Goal: Transaction & Acquisition: Purchase product/service

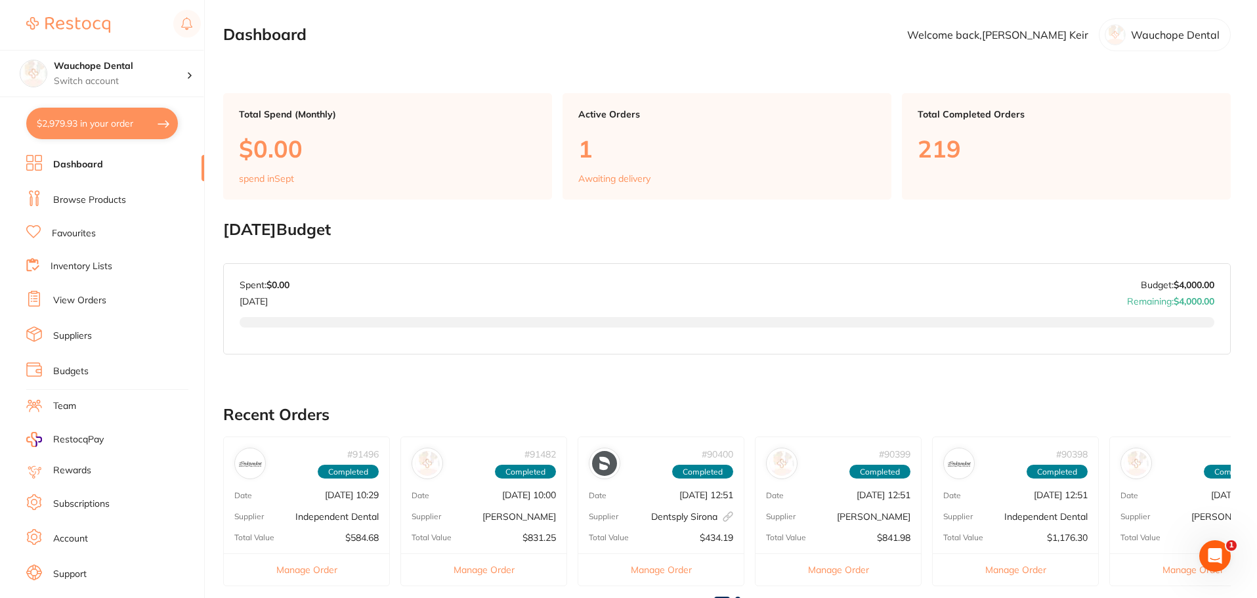
click at [87, 296] on link "View Orders" at bounding box center [79, 300] width 53 height 13
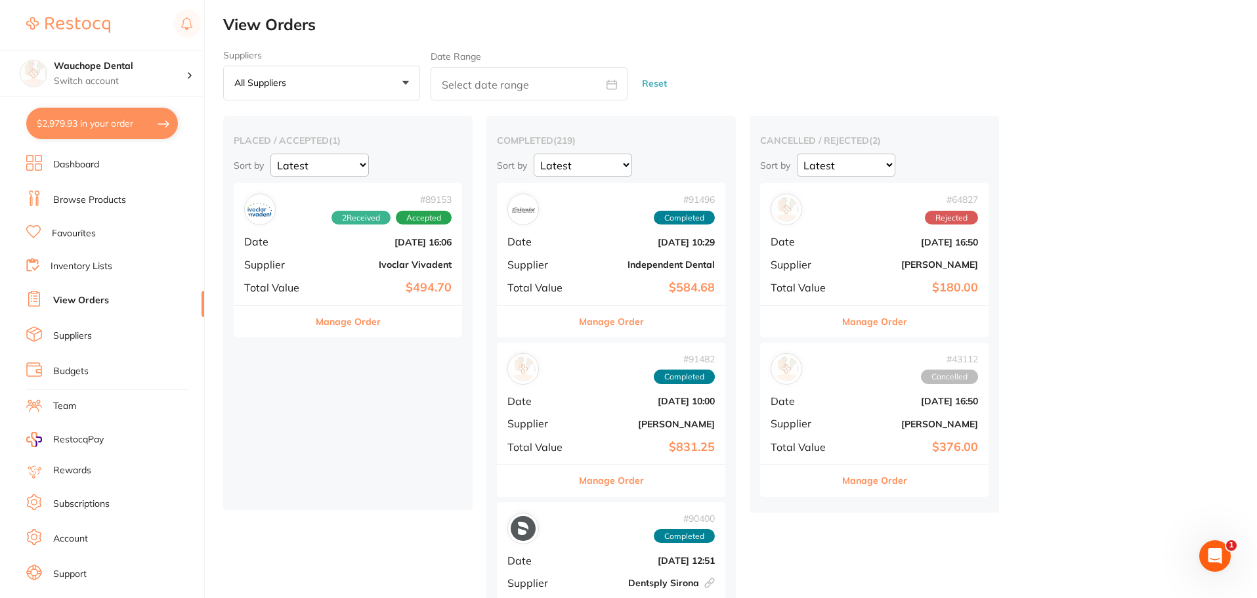
click at [96, 127] on button "$2,979.93 in your order" at bounding box center [102, 124] width 152 height 32
checkbox input "true"
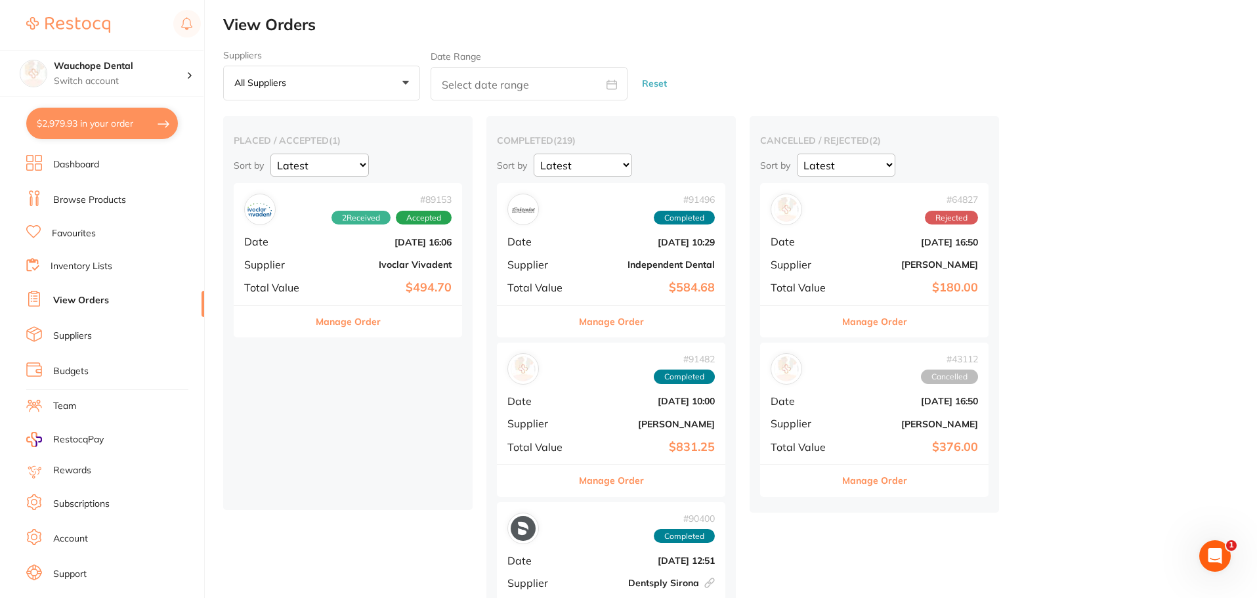
checkbox input "true"
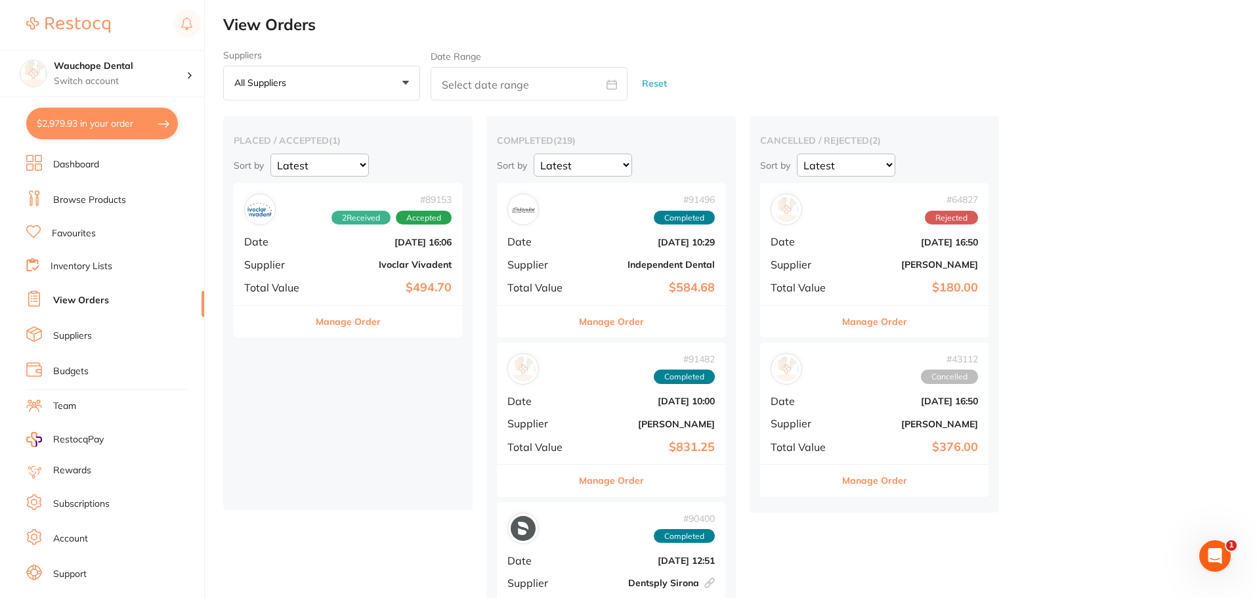
checkbox input "true"
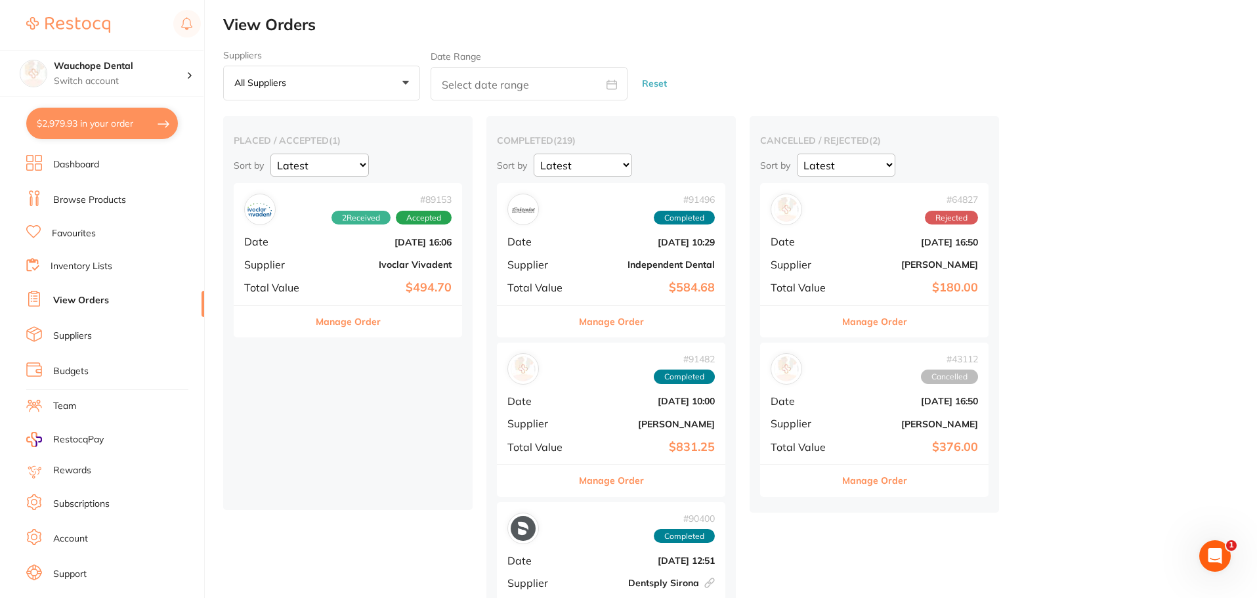
checkbox input "true"
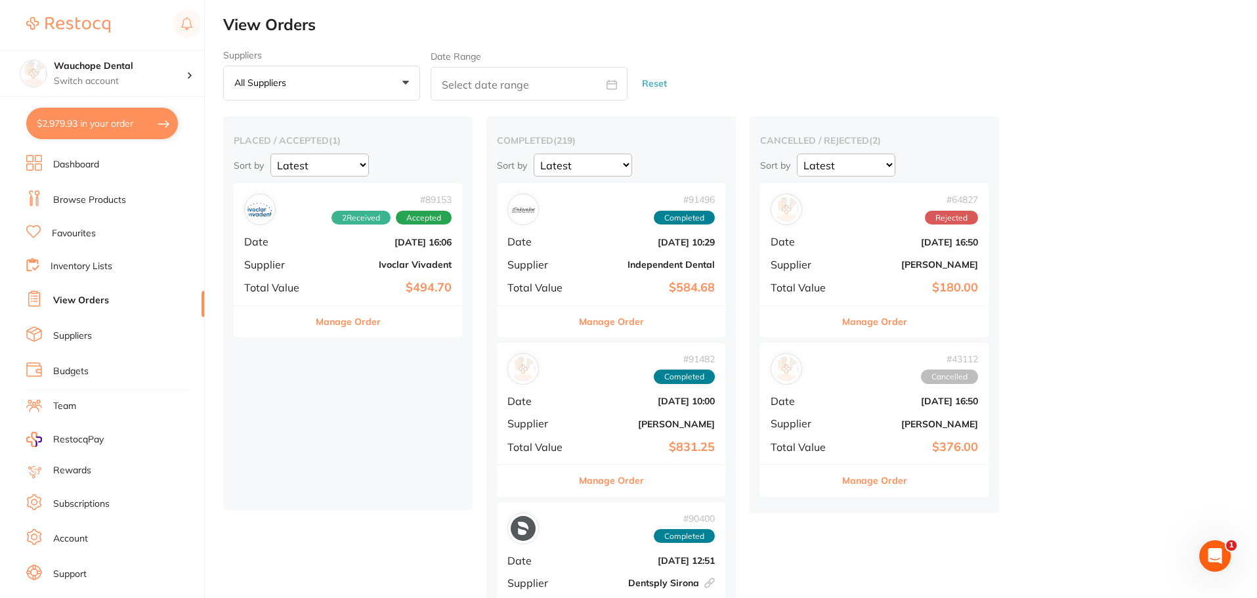
checkbox input "true"
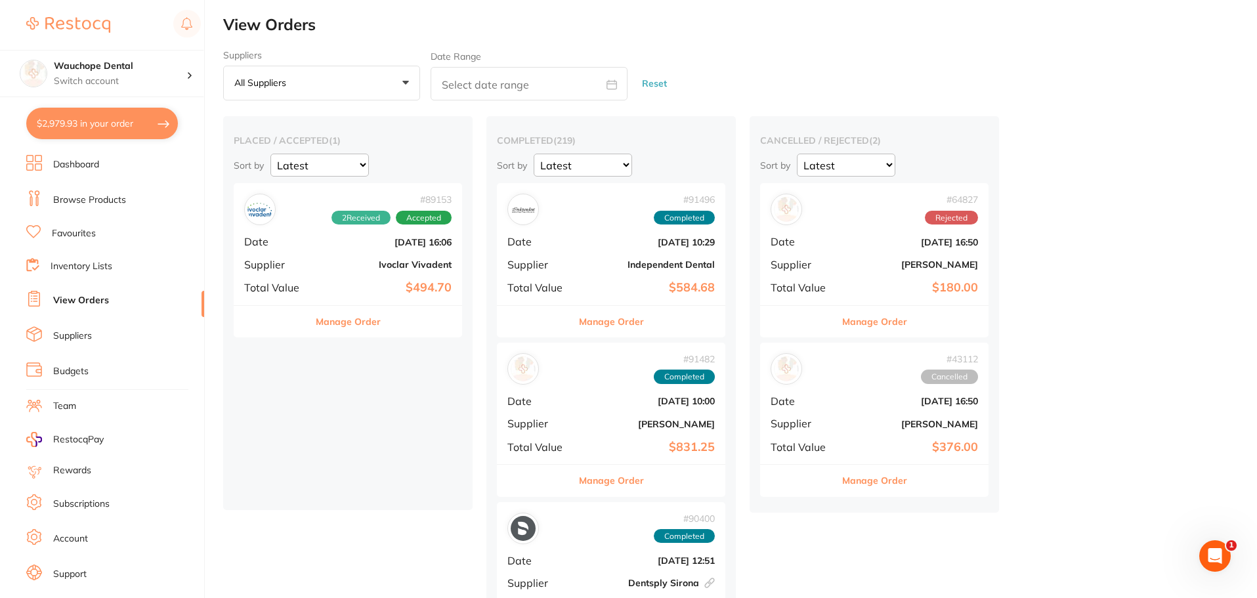
checkbox input "true"
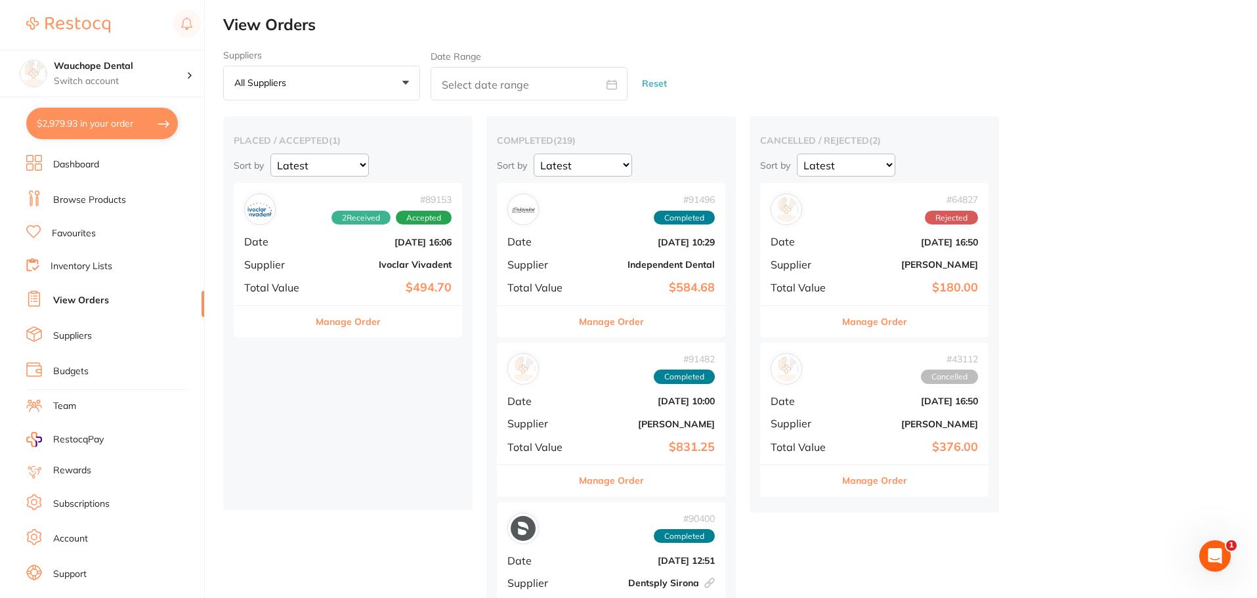
checkbox input "true"
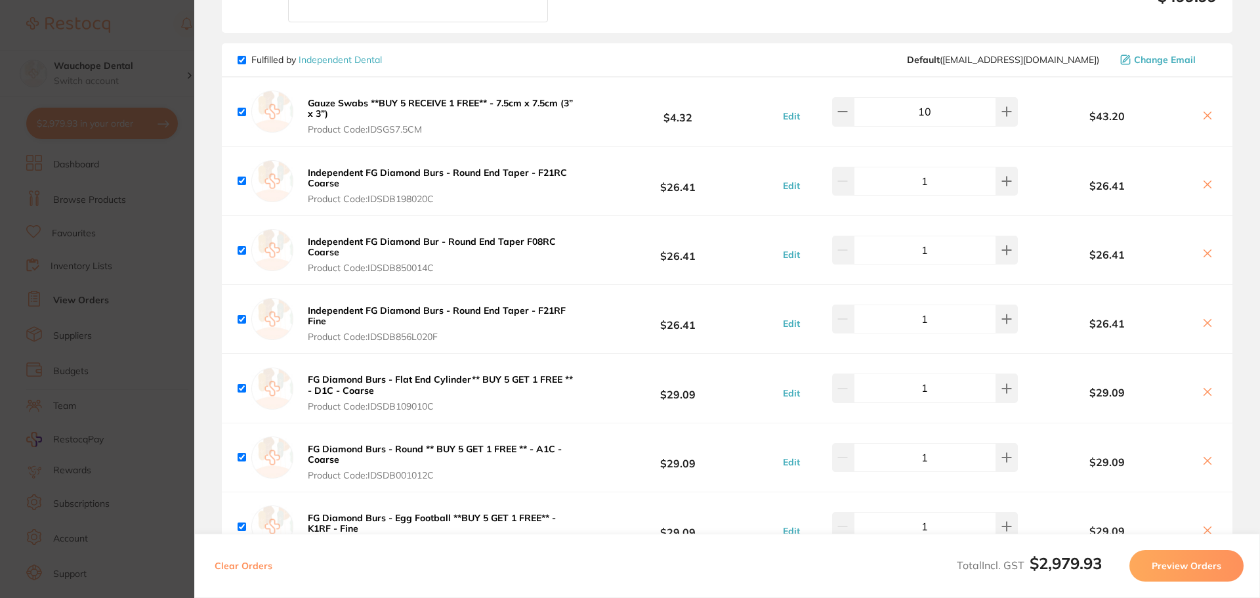
scroll to position [2166, 0]
click at [1206, 110] on icon at bounding box center [1207, 115] width 11 height 11
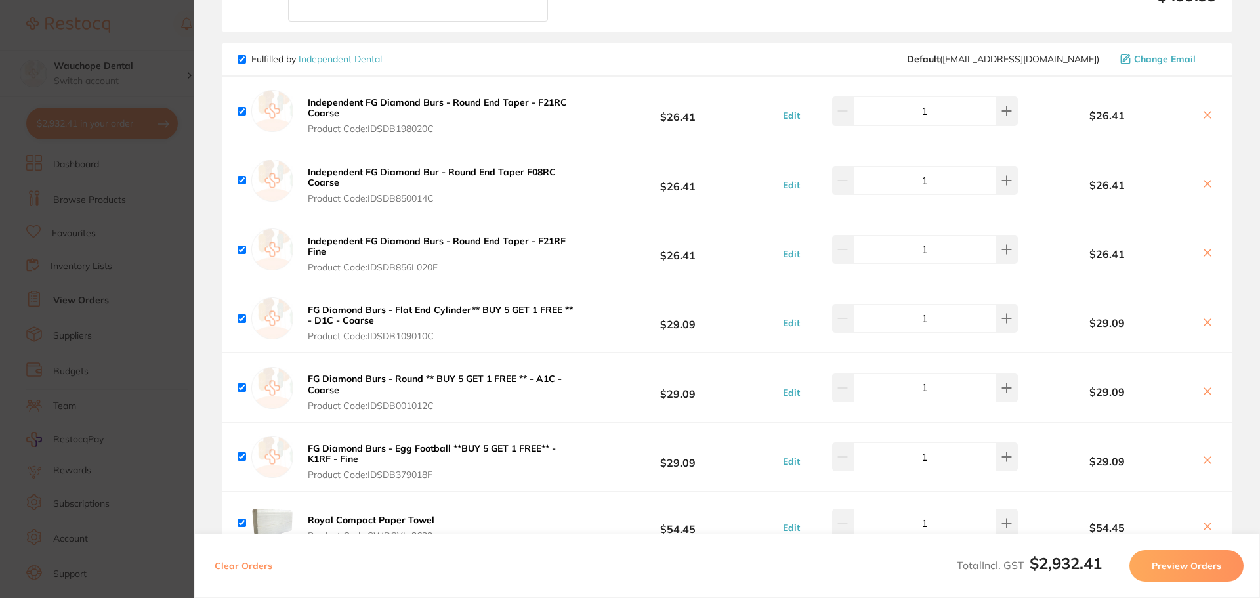
drag, startPoint x: 306, startPoint y: 82, endPoint x: 334, endPoint y: 90, distance: 29.3
click at [334, 96] on button "Independent FG Diamond Burs - Round End Taper - F21RC Coarse Product Code: IDSD…" at bounding box center [442, 115] width 276 height 38
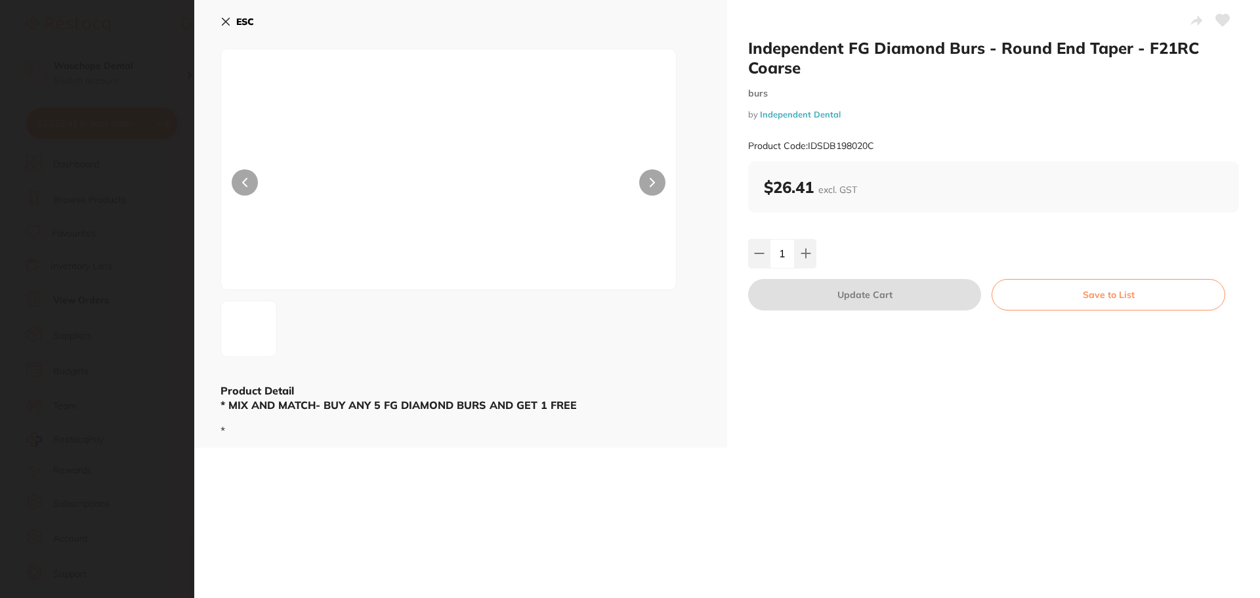
scroll to position [0, 0]
drag, startPoint x: 808, startPoint y: 145, endPoint x: 897, endPoint y: 145, distance: 89.3
click at [897, 145] on div "Product Code: IDSDB198020C" at bounding box center [993, 146] width 491 height 32
copy small "IDSDB198020C"
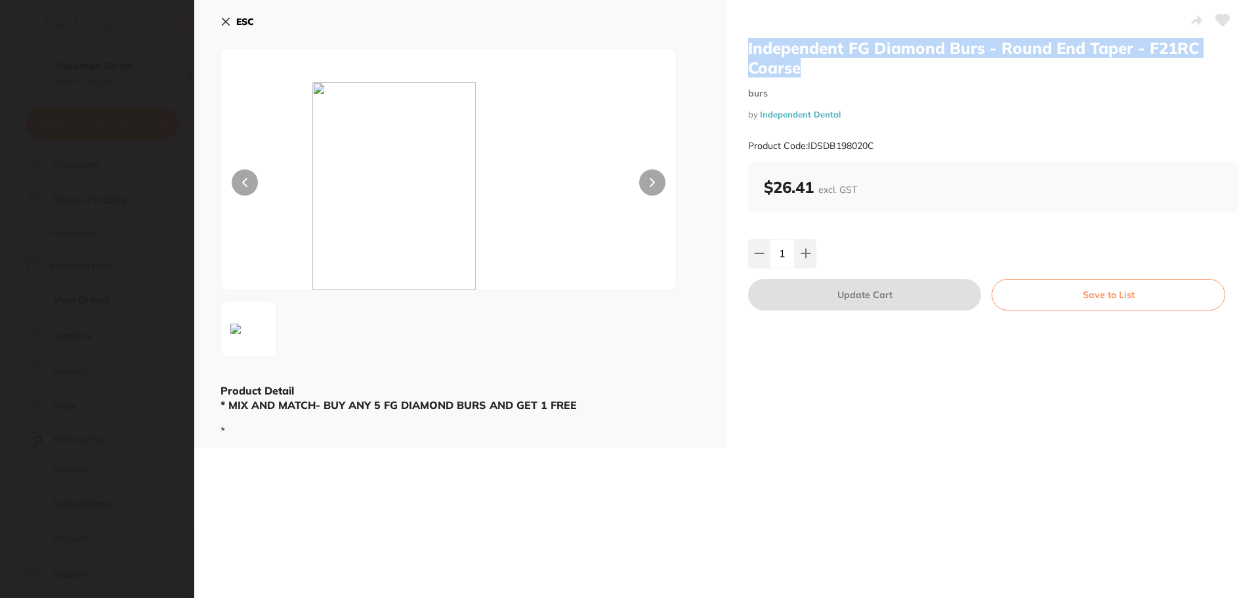
drag, startPoint x: 746, startPoint y: 47, endPoint x: 820, endPoint y: 75, distance: 79.4
click at [820, 75] on div "Independent FG Diamond Burs - Round End Taper - F21RC Coarse burs by Independen…" at bounding box center [993, 224] width 533 height 448
copy h2 "Independent FG Diamond Burs - Round End Taper - F21RC Coarse"
click at [229, 18] on icon at bounding box center [225, 21] width 7 height 7
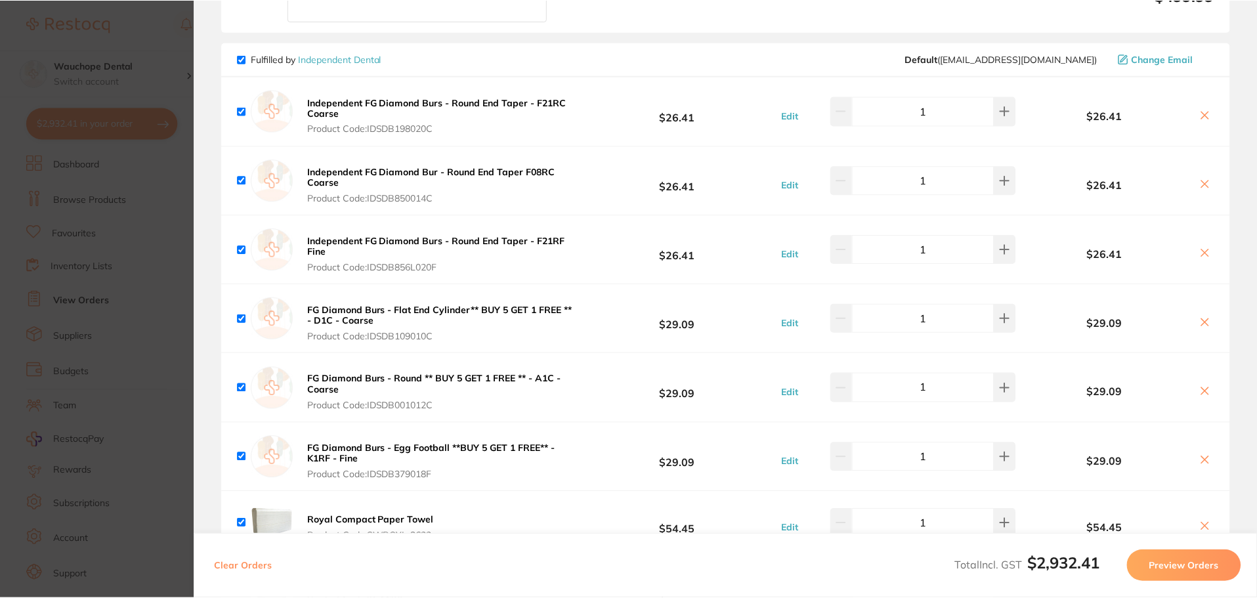
scroll to position [1, 0]
click at [1202, 112] on icon at bounding box center [1204, 115] width 7 height 7
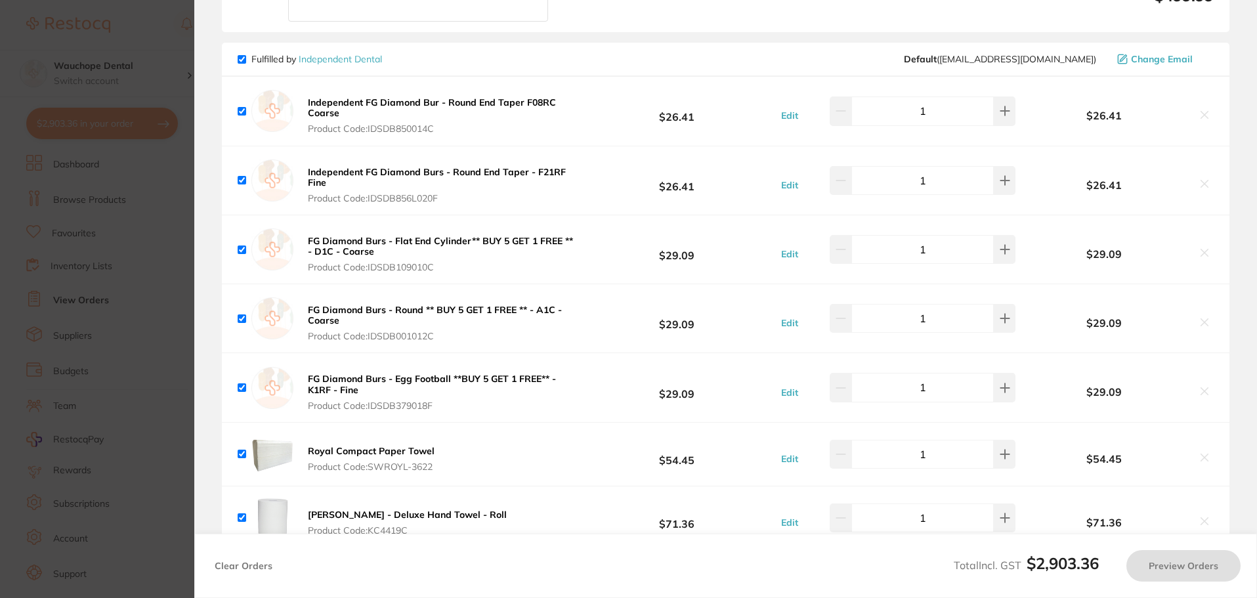
click at [356, 96] on b "Independent FG Diamond Bur - Round End Taper F08RC Coarse" at bounding box center [432, 107] width 248 height 22
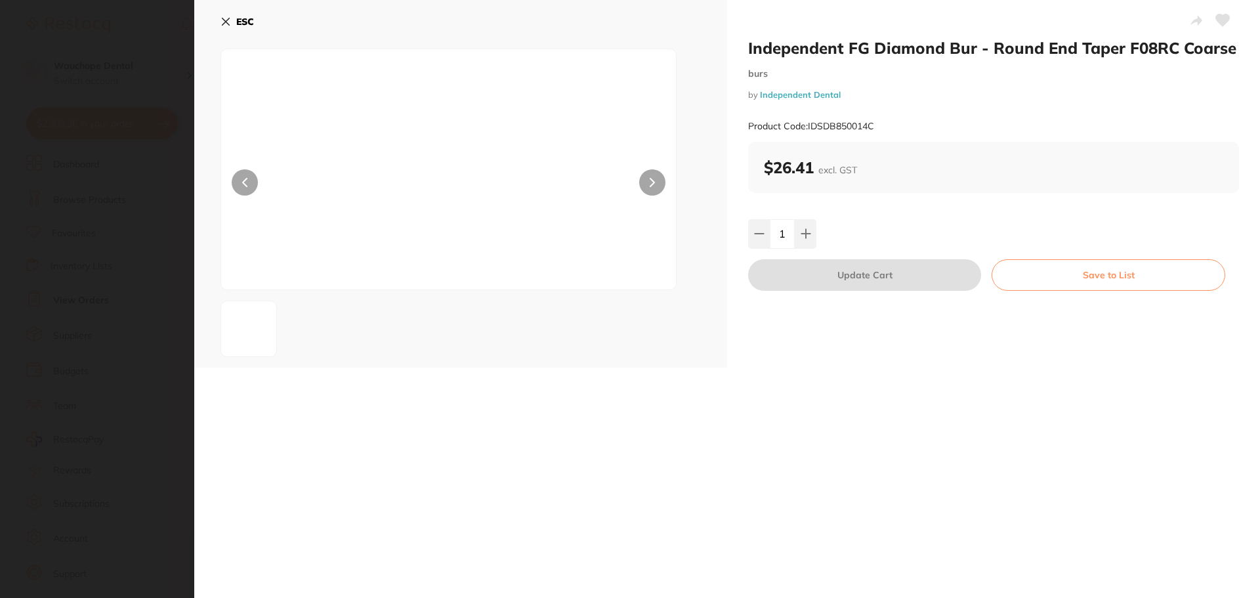
scroll to position [0, 0]
drag, startPoint x: 1127, startPoint y: 45, endPoint x: 1175, endPoint y: 43, distance: 48.6
click at [1175, 43] on h2 "Independent FG Diamond Bur - Round End Taper F08RC Coarse" at bounding box center [993, 48] width 491 height 20
click at [232, 20] on button "ESC" at bounding box center [237, 22] width 33 height 22
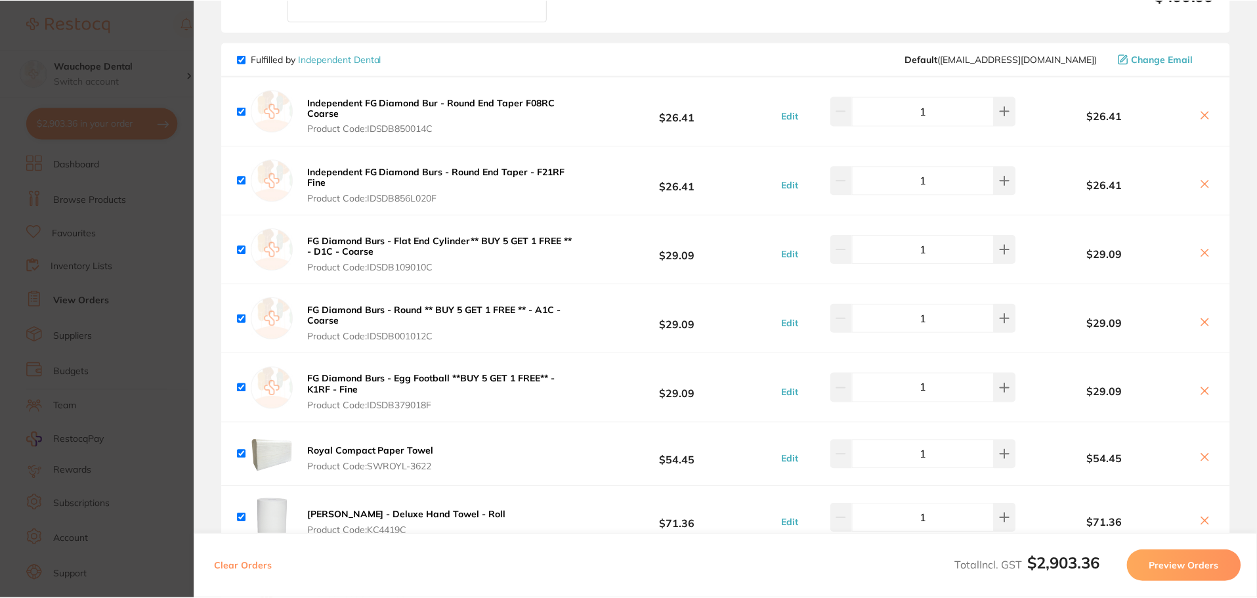
scroll to position [1, 0]
click at [1201, 112] on icon at bounding box center [1204, 115] width 7 height 7
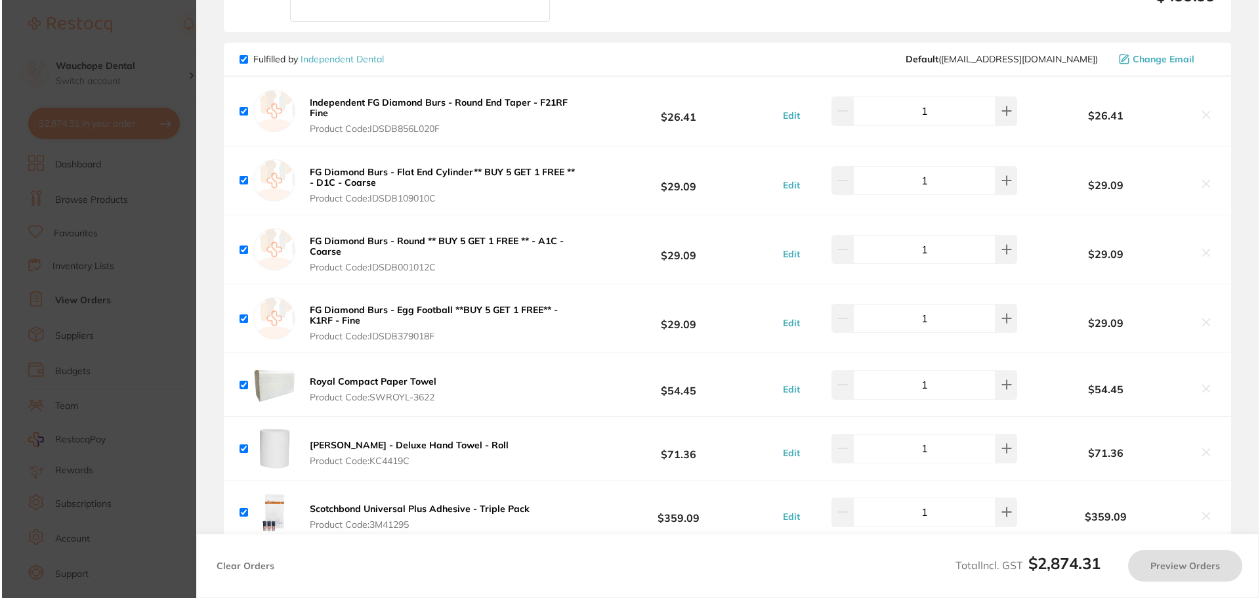
scroll to position [0, 0]
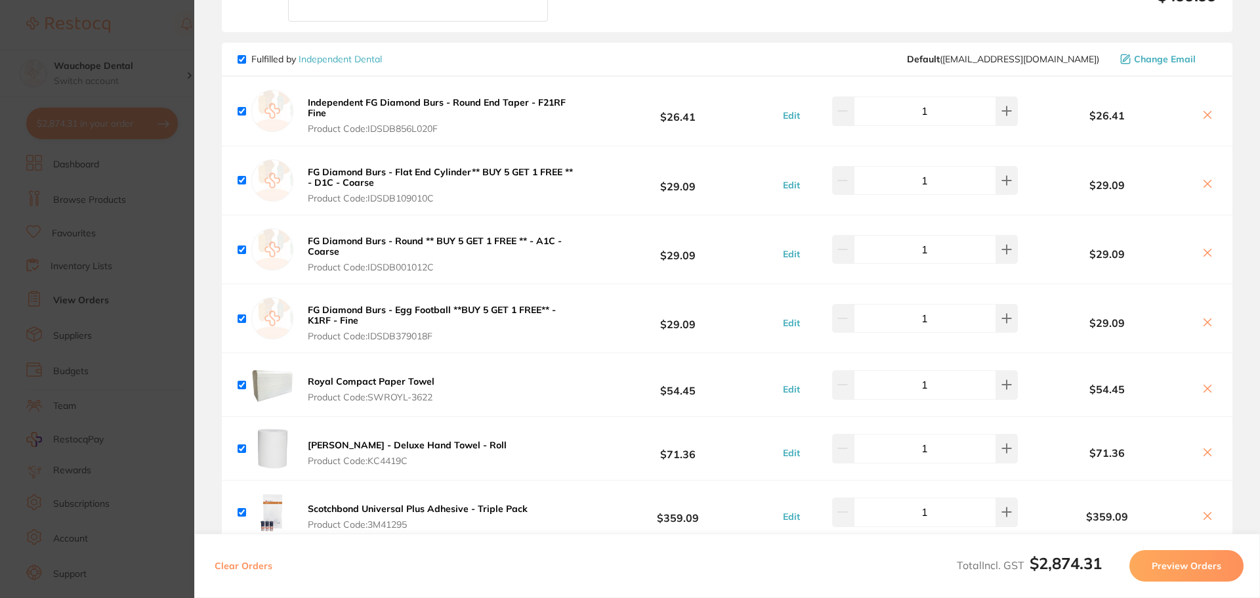
click at [1202, 110] on icon at bounding box center [1207, 115] width 11 height 11
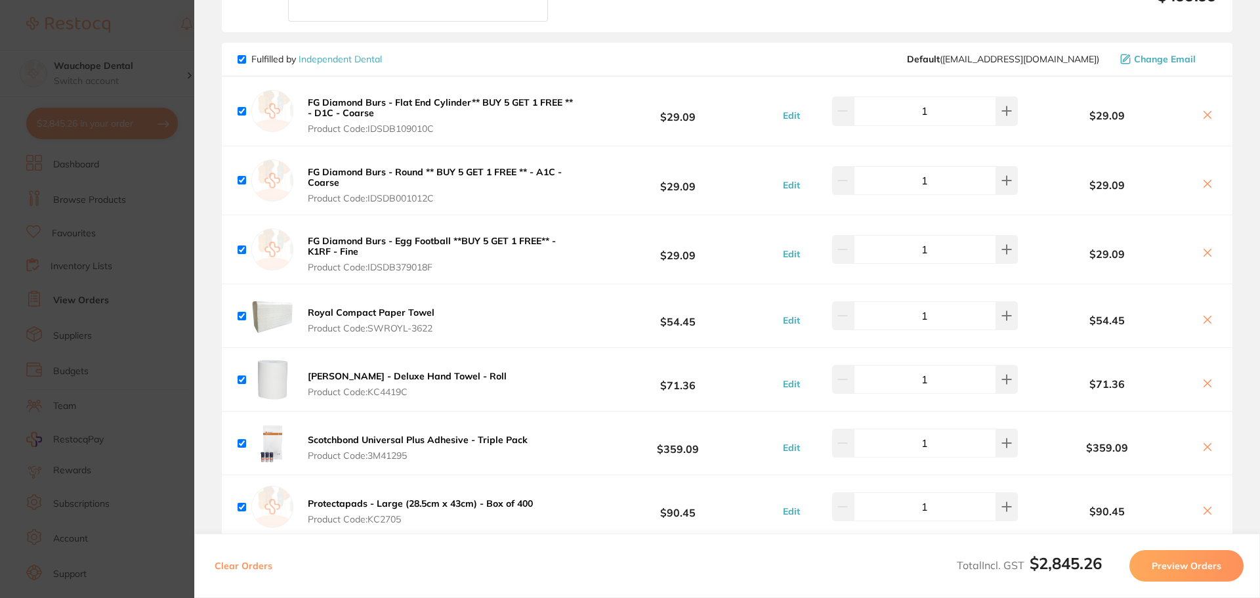
click at [1203, 110] on icon at bounding box center [1207, 115] width 11 height 11
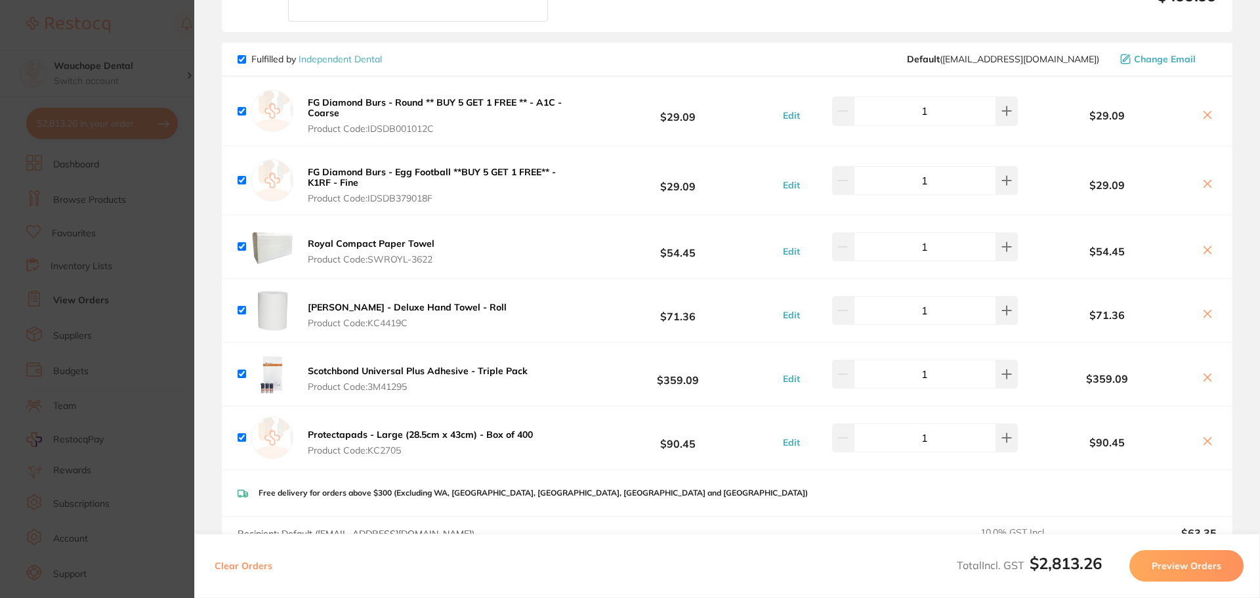
click at [1204, 112] on icon at bounding box center [1207, 115] width 7 height 7
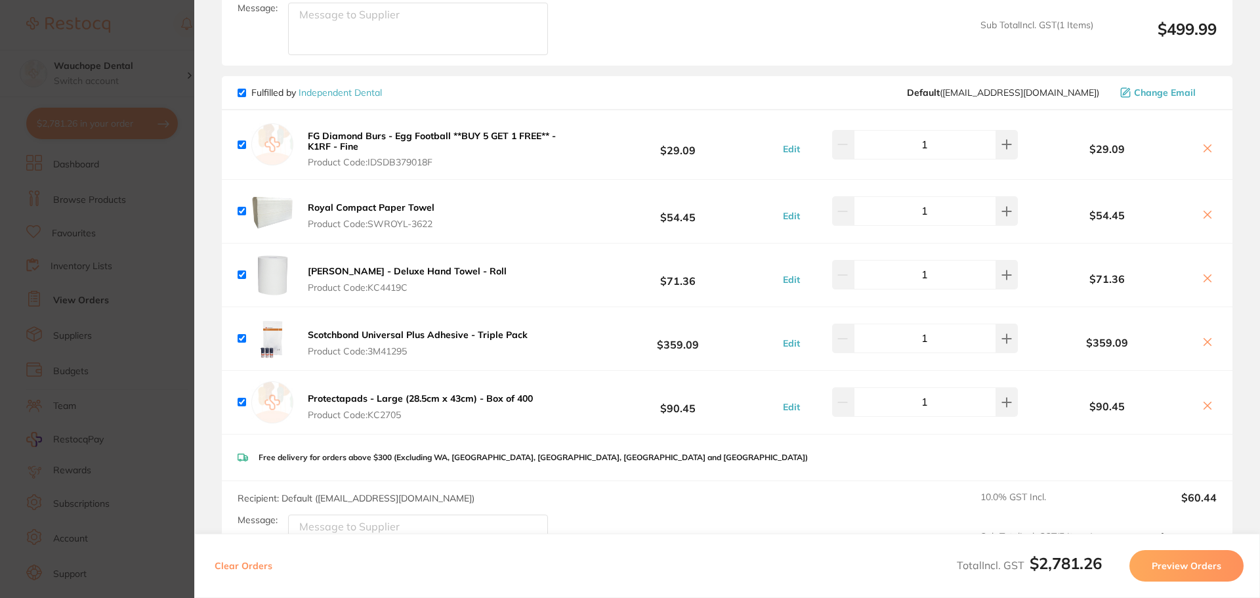
scroll to position [2100, 0]
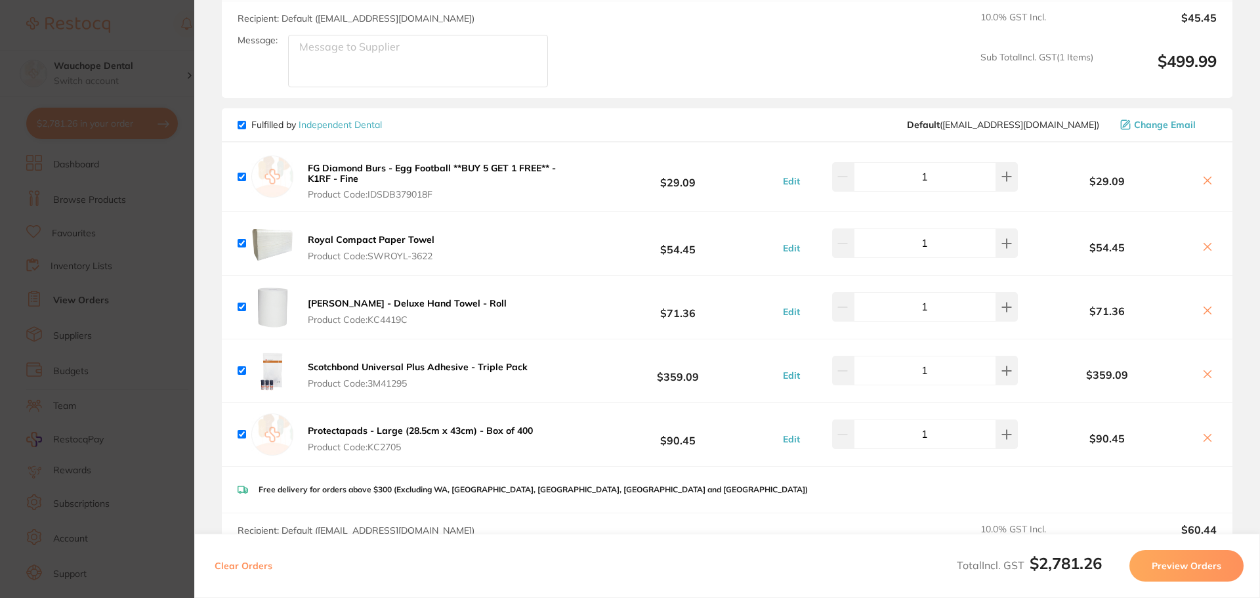
click at [1205, 175] on icon at bounding box center [1207, 180] width 11 height 11
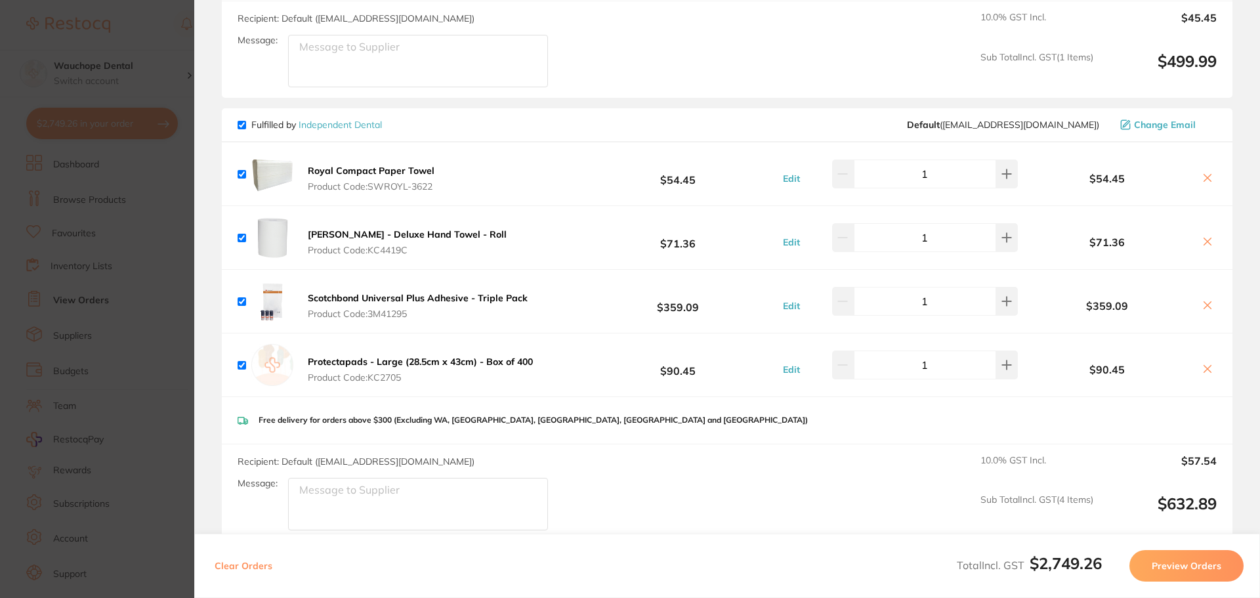
click at [1204, 173] on icon at bounding box center [1207, 178] width 11 height 11
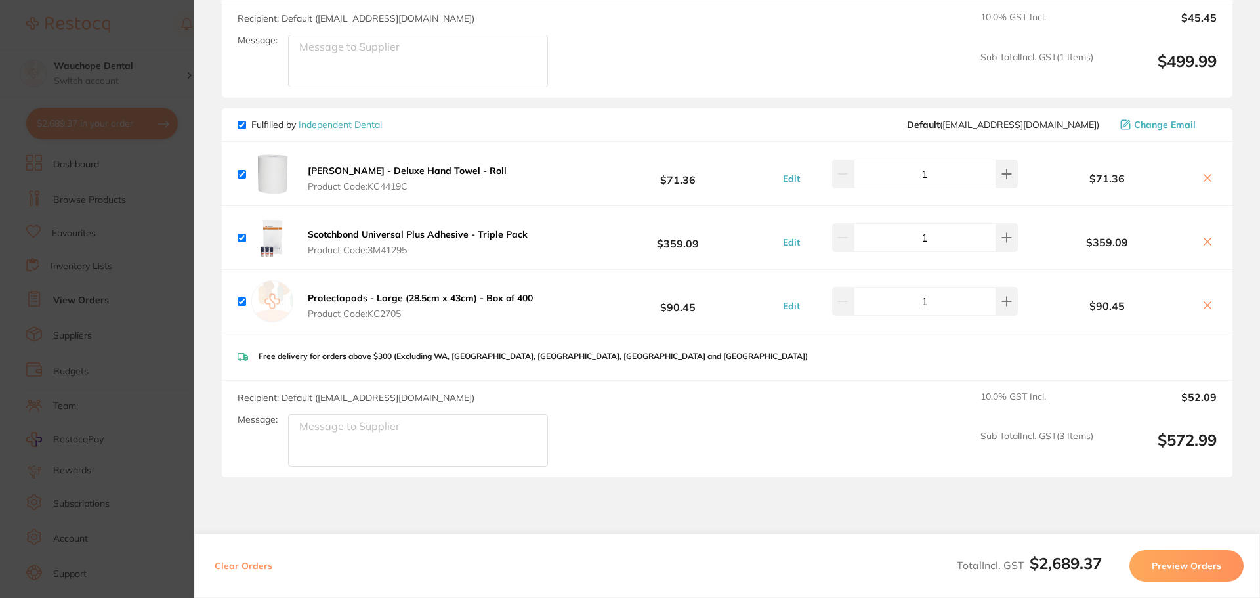
click at [1202, 173] on icon at bounding box center [1207, 178] width 11 height 11
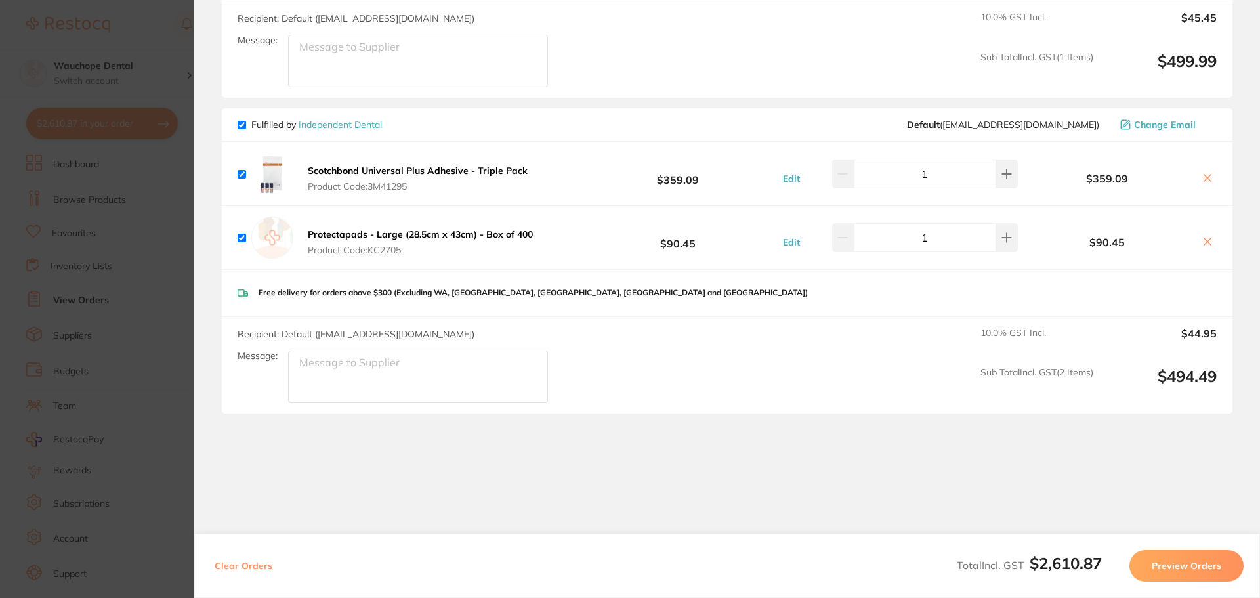
click at [1204, 173] on icon at bounding box center [1207, 178] width 11 height 11
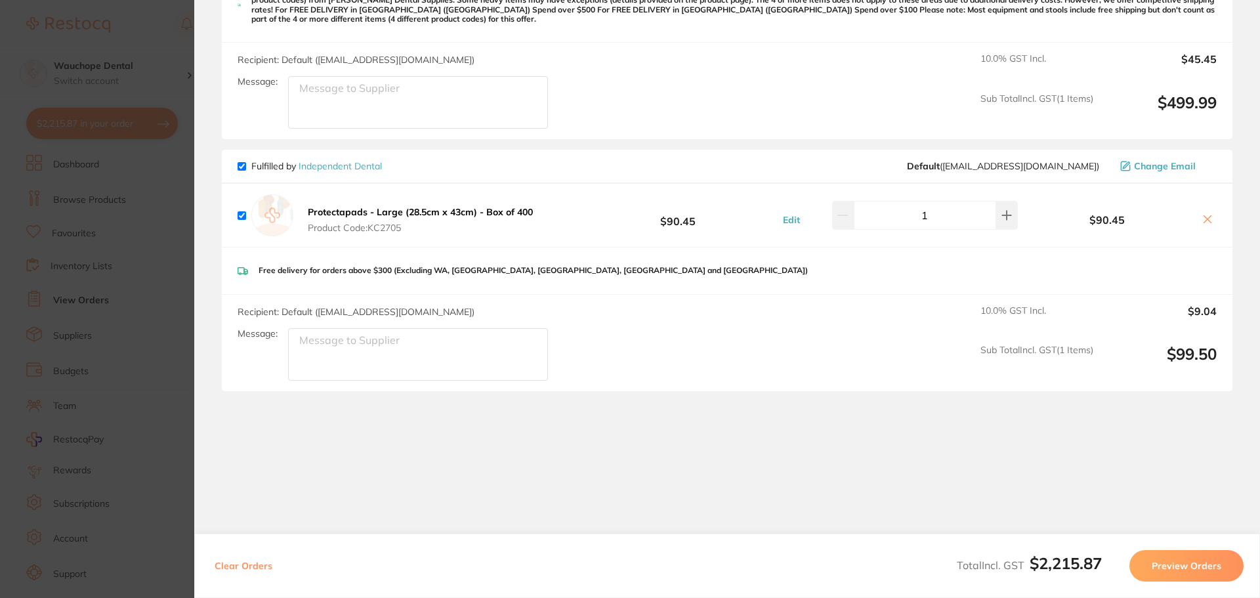
scroll to position [2044, 0]
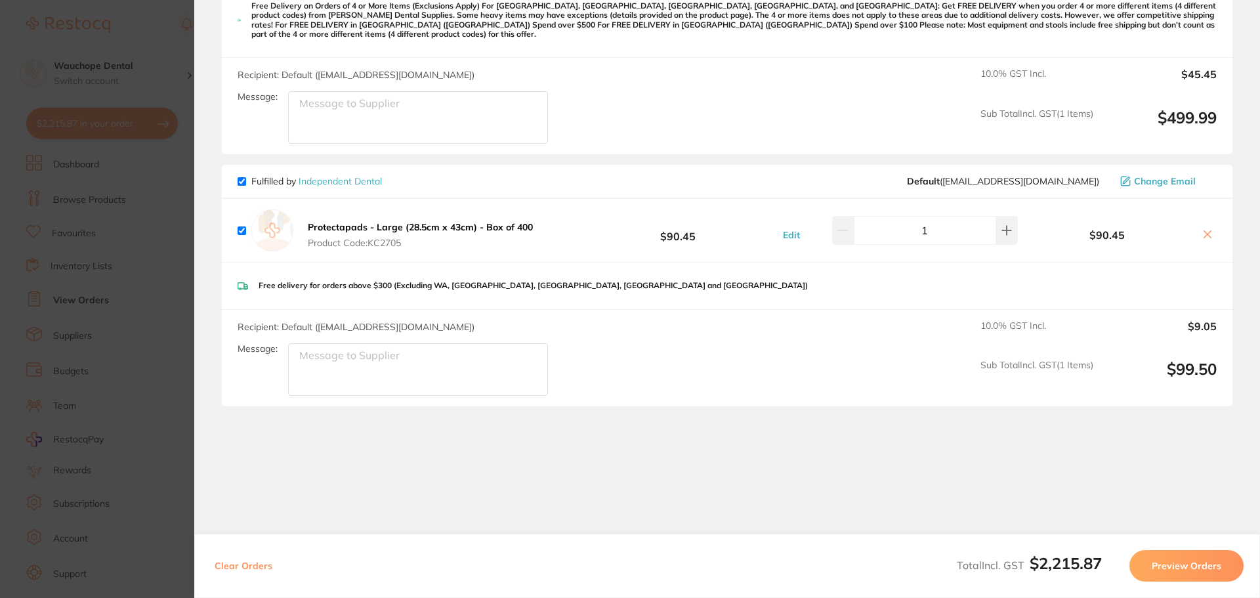
click at [1204, 229] on icon at bounding box center [1207, 234] width 11 height 11
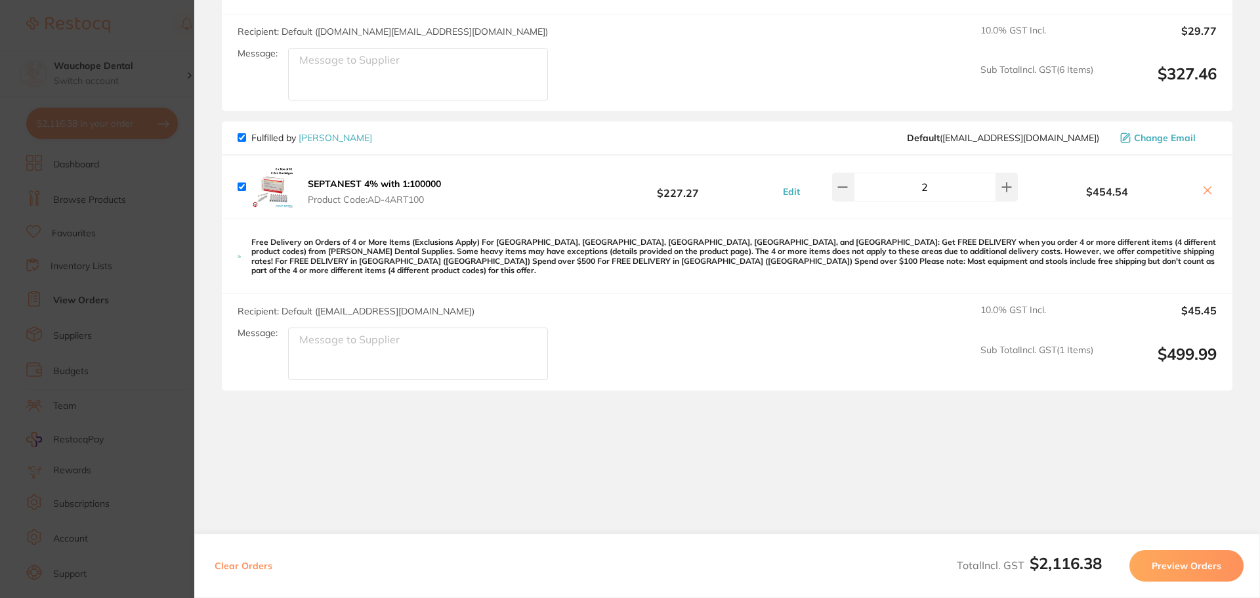
scroll to position [1792, 0]
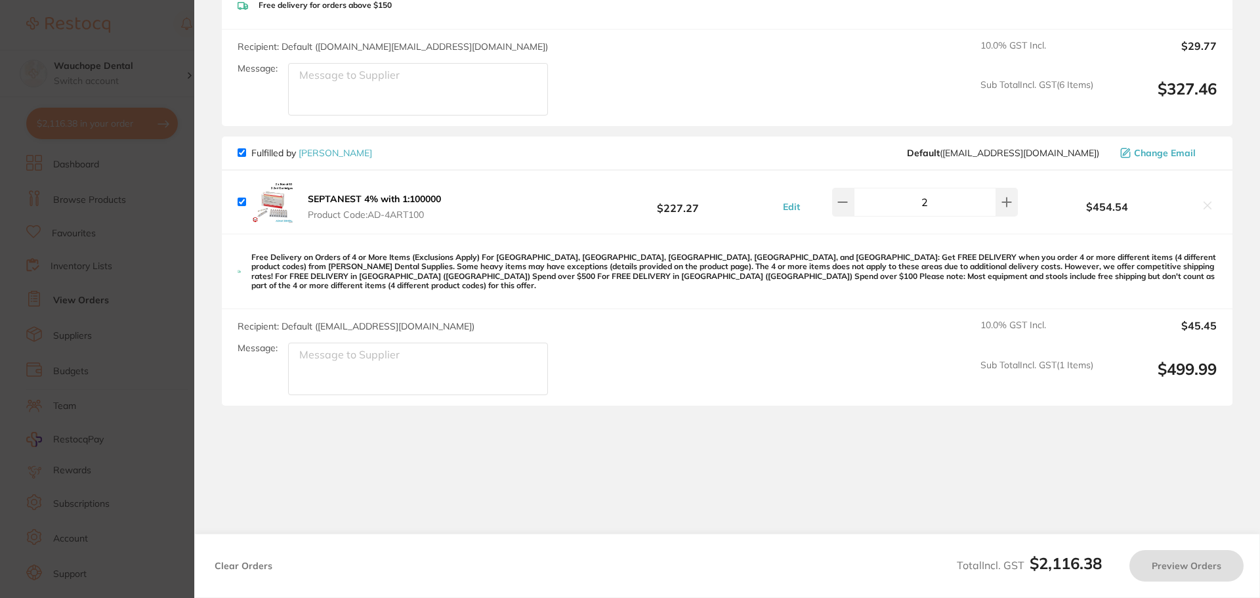
checkbox input "true"
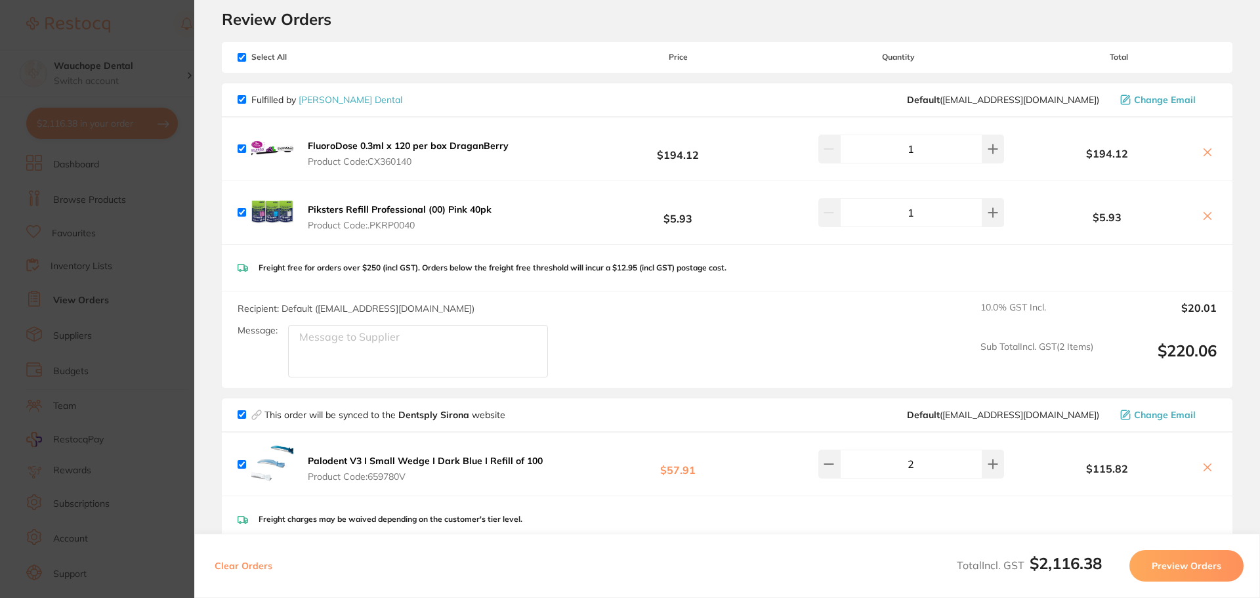
scroll to position [20, 0]
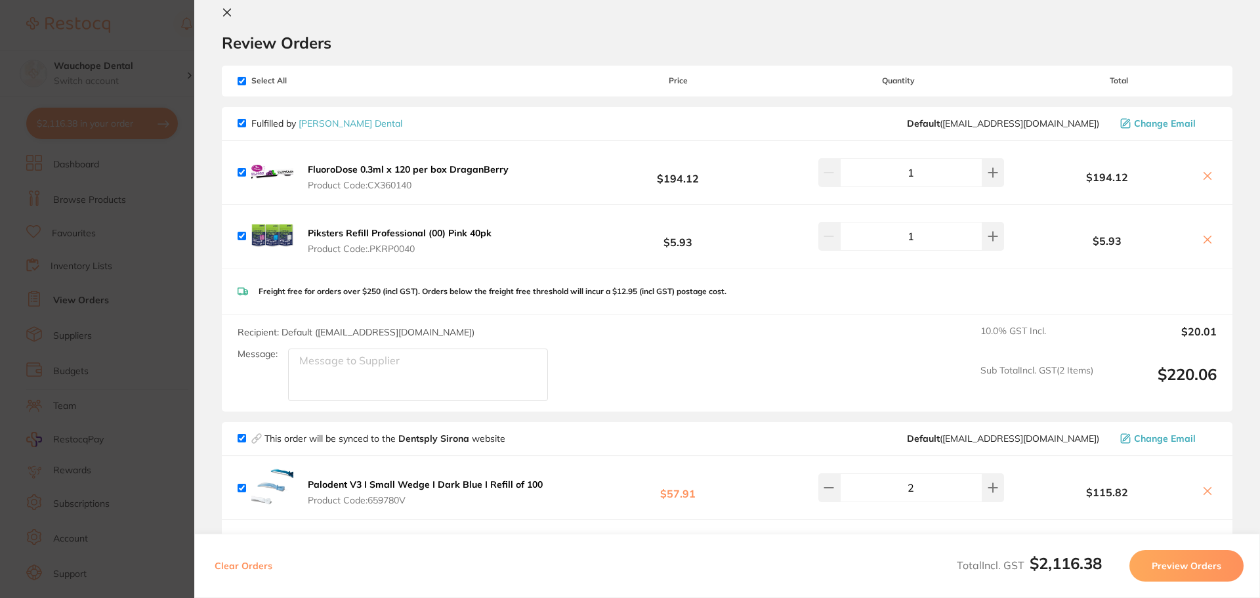
click at [95, 160] on section "Update RRP Set your pre negotiated price for this item. Item Agreed RRP (excl. …" at bounding box center [630, 299] width 1260 height 598
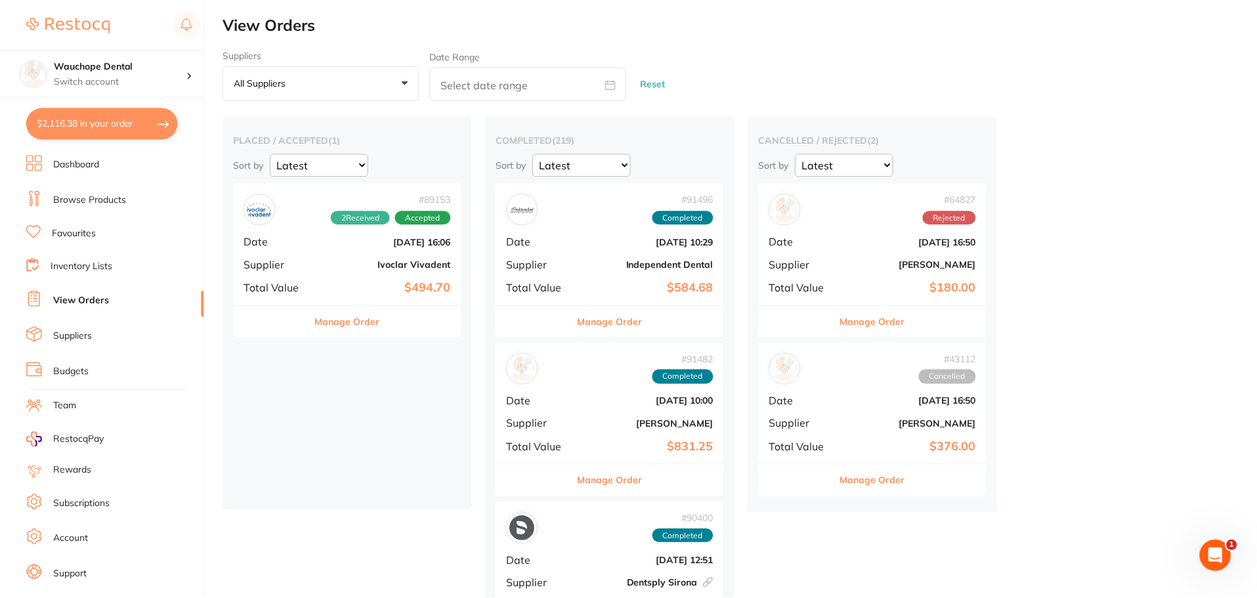
scroll to position [1, 0]
click at [75, 242] on ul "Dashboard Browse Products Favourites Inventory Lists View Orders Suppliers Budg…" at bounding box center [115, 381] width 178 height 453
click at [75, 232] on link "Favourites" at bounding box center [74, 233] width 44 height 13
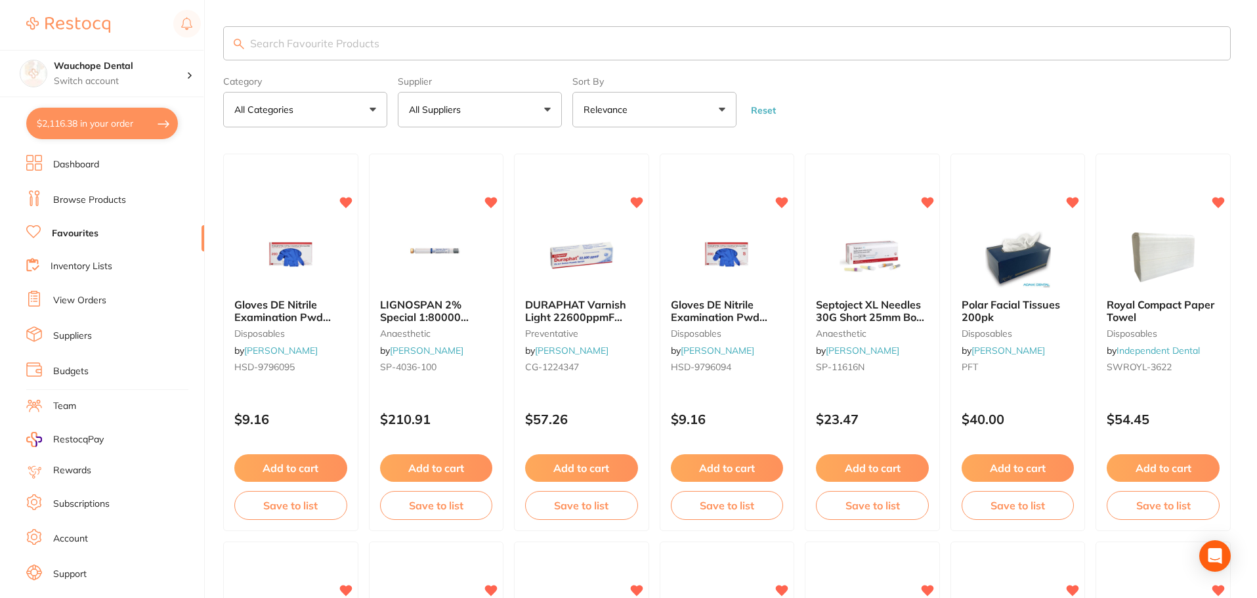
click at [425, 47] on input "search" at bounding box center [726, 43] width 1007 height 34
type input "dam"
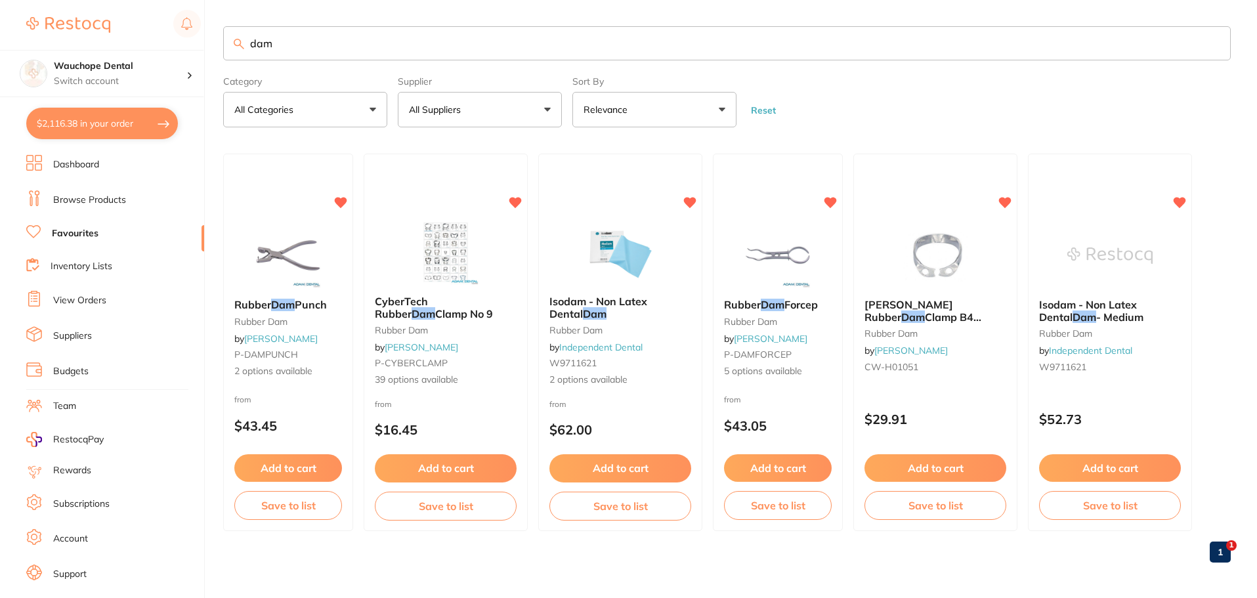
click at [623, 226] on img at bounding box center [620, 252] width 85 height 66
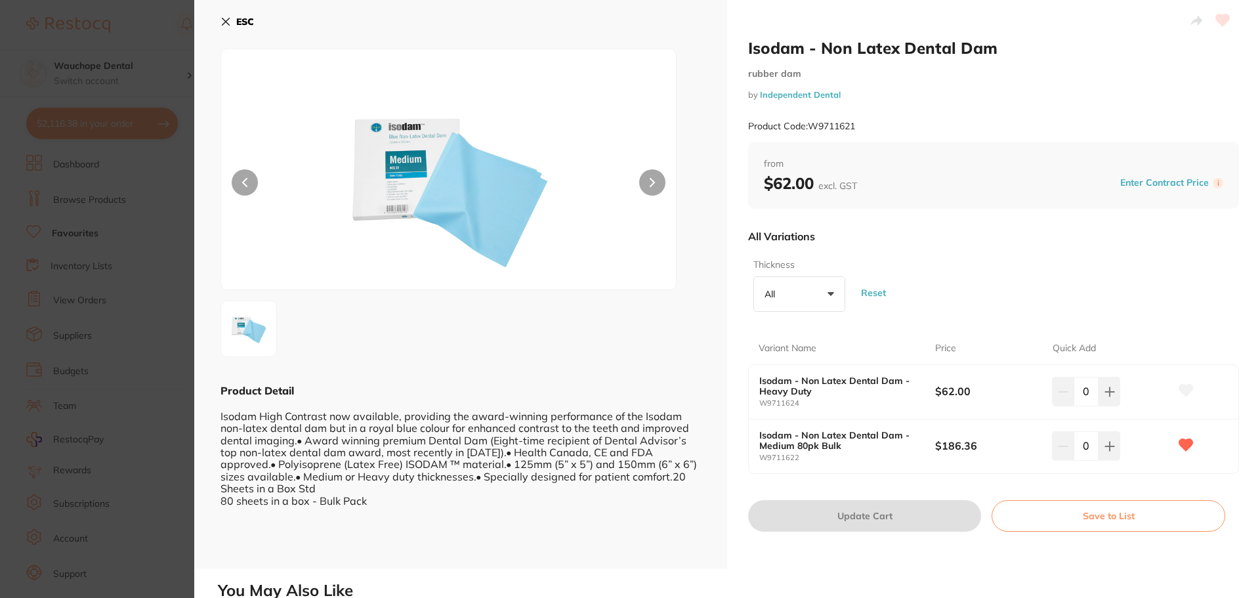
click at [226, 21] on icon at bounding box center [225, 21] width 7 height 7
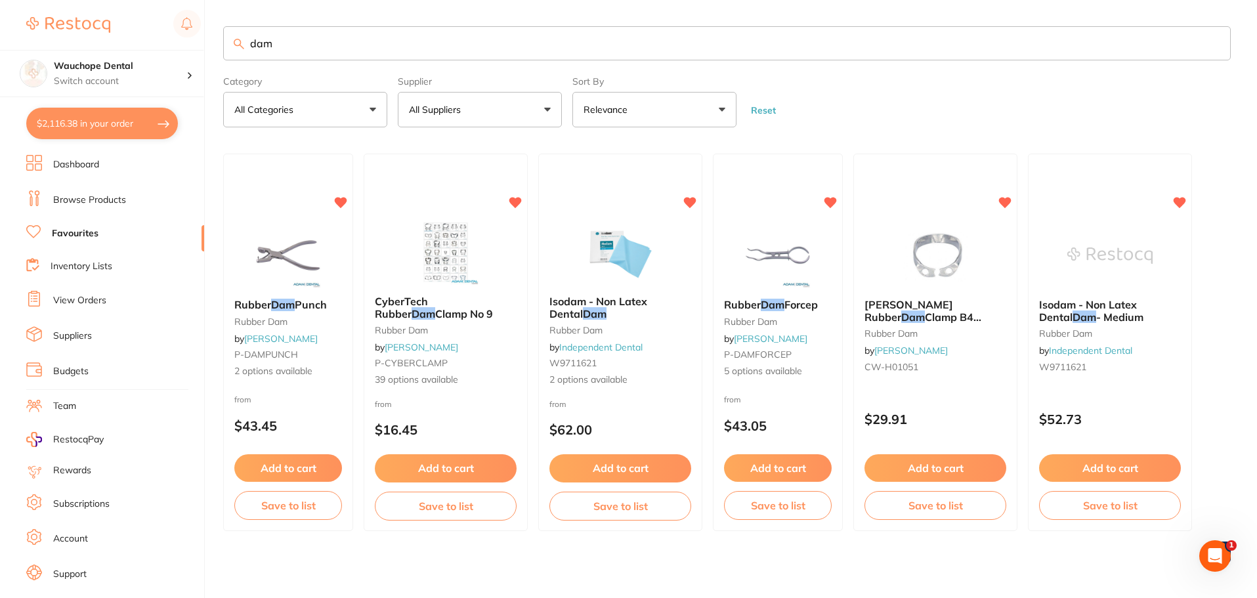
click at [121, 194] on link "Browse Products" at bounding box center [89, 200] width 73 height 13
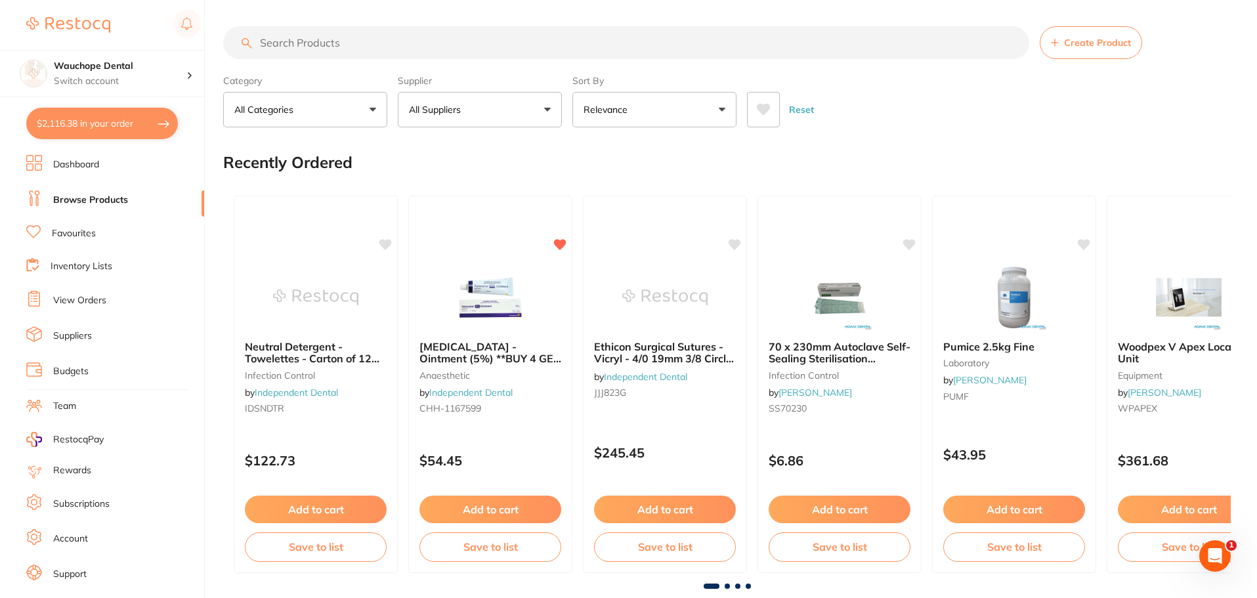
click at [306, 43] on input "search" at bounding box center [626, 42] width 806 height 33
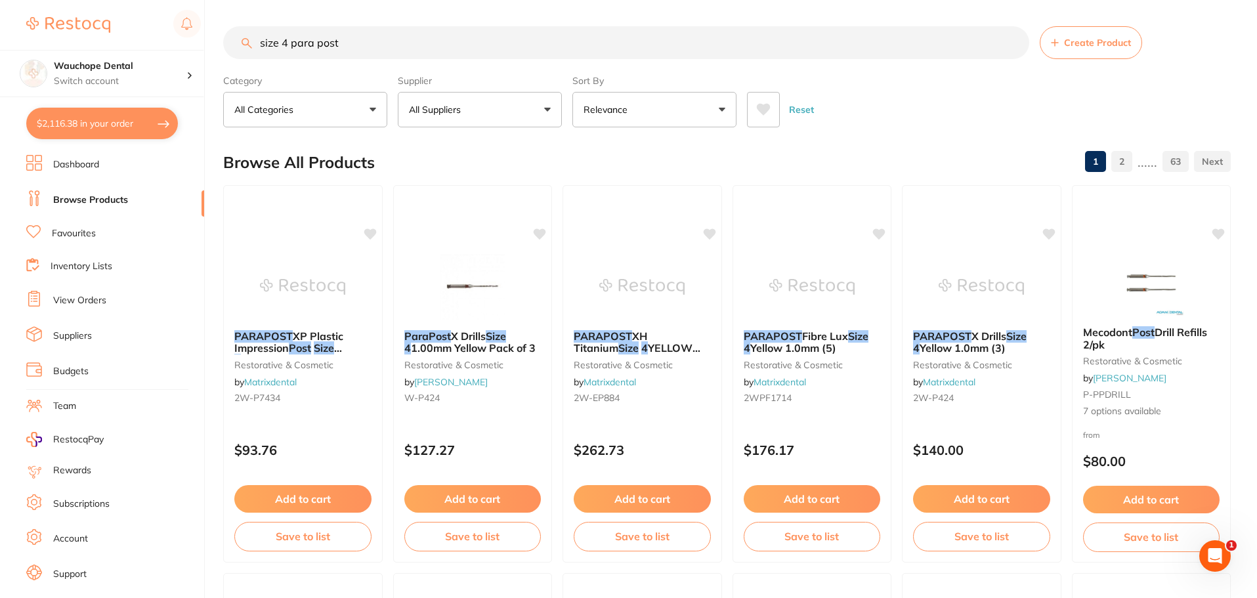
type input "size 4 para post"
click at [512, 108] on button "All Suppliers" at bounding box center [480, 109] width 164 height 35
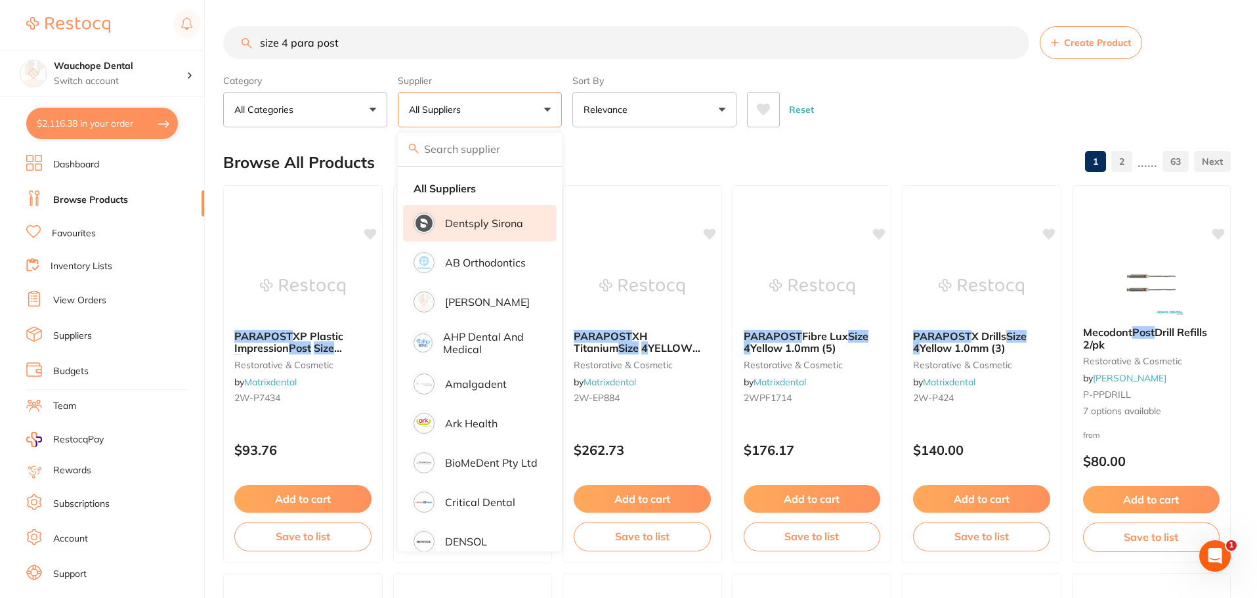
click at [499, 224] on p "Dentsply Sirona" at bounding box center [484, 223] width 78 height 12
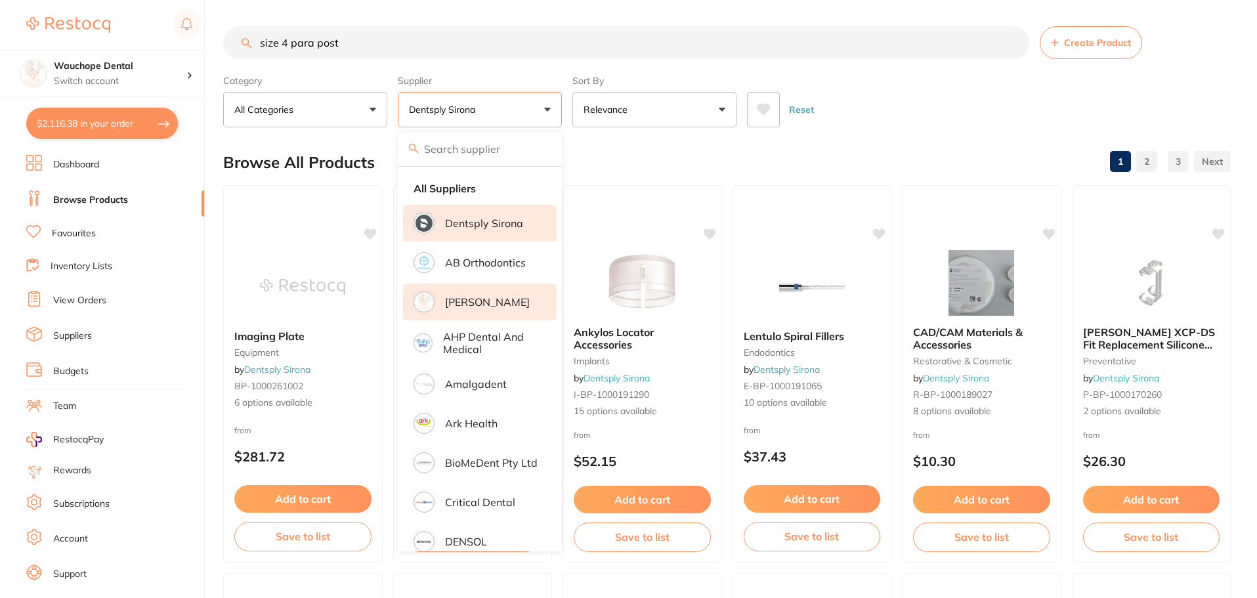
click at [501, 293] on li "[PERSON_NAME]" at bounding box center [480, 302] width 154 height 37
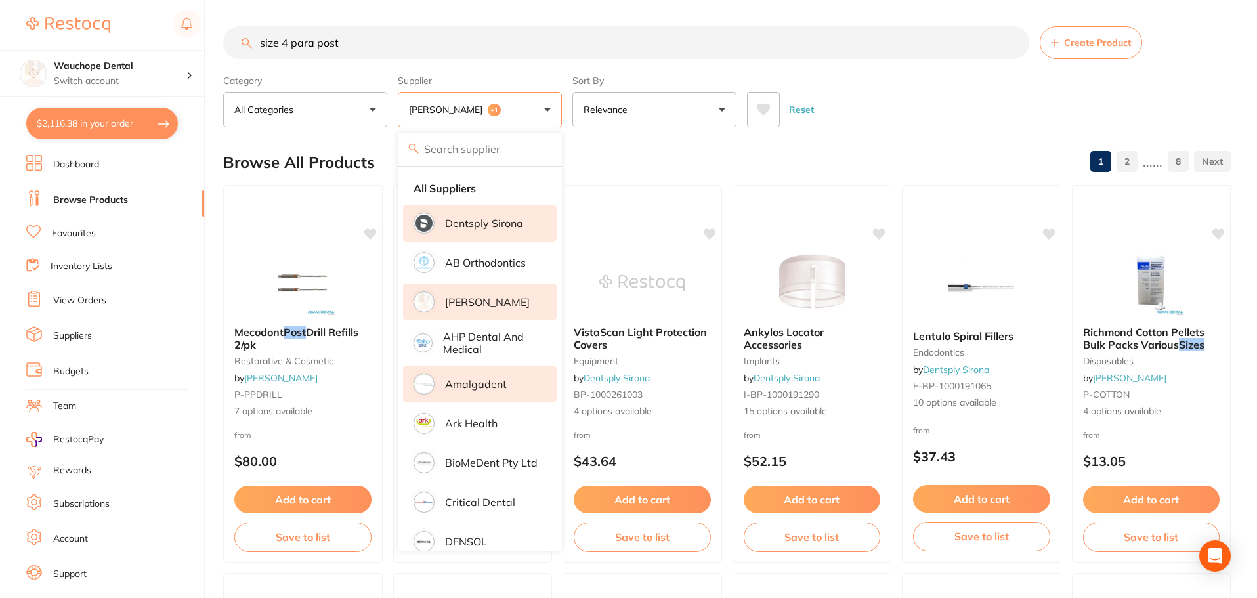
click at [486, 378] on p "Amalgadent" at bounding box center [476, 384] width 62 height 12
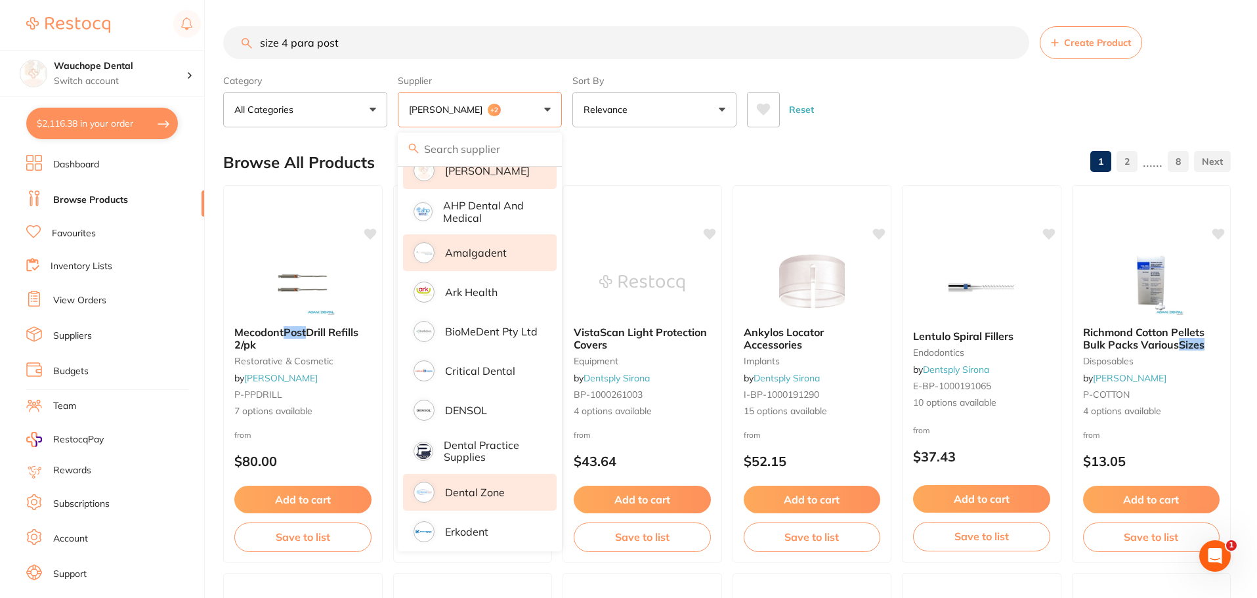
click at [488, 484] on li "Dental Zone" at bounding box center [480, 492] width 154 height 37
click at [496, 530] on li "Erkodent" at bounding box center [480, 531] width 154 height 37
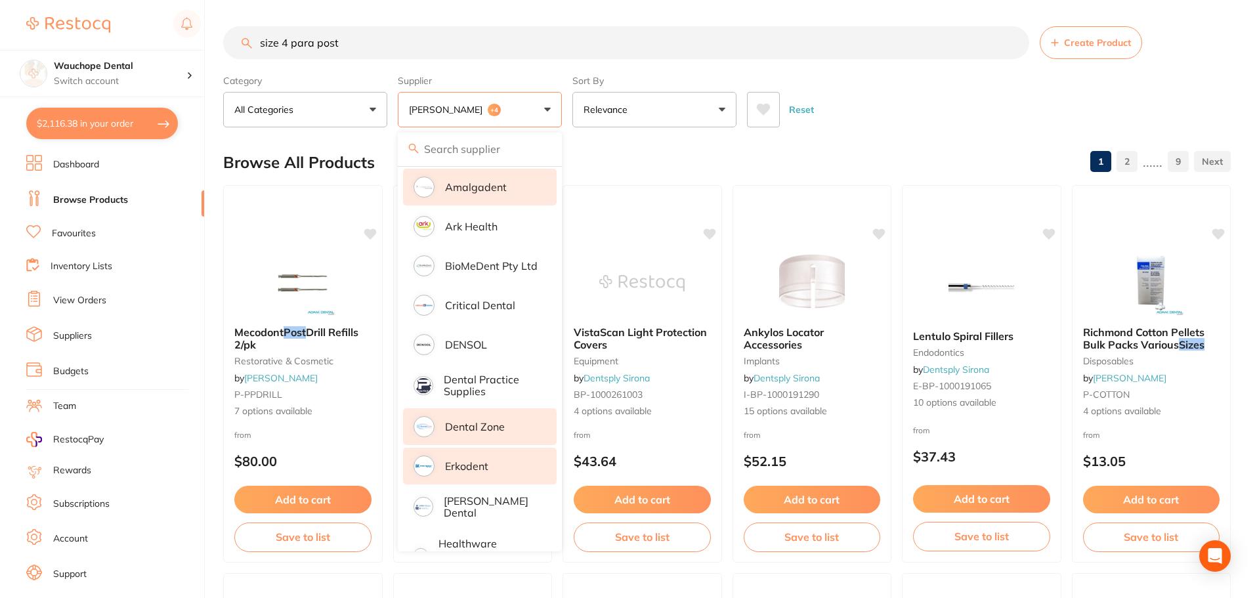
click at [499, 421] on p "Dental Zone" at bounding box center [475, 427] width 60 height 12
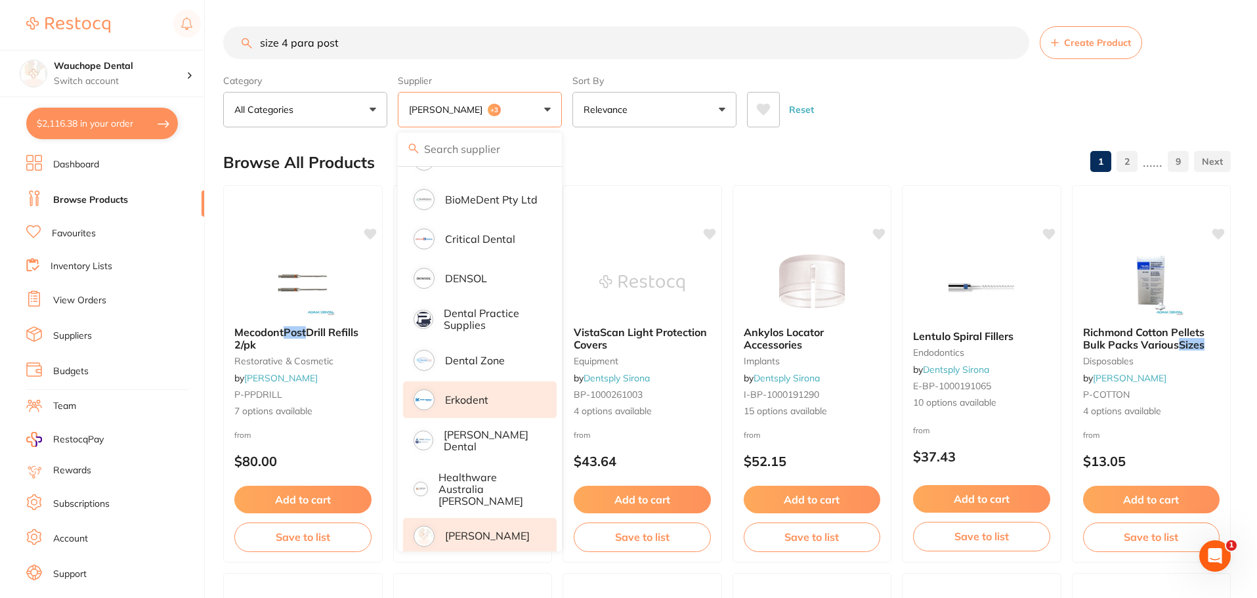
scroll to position [328, 0]
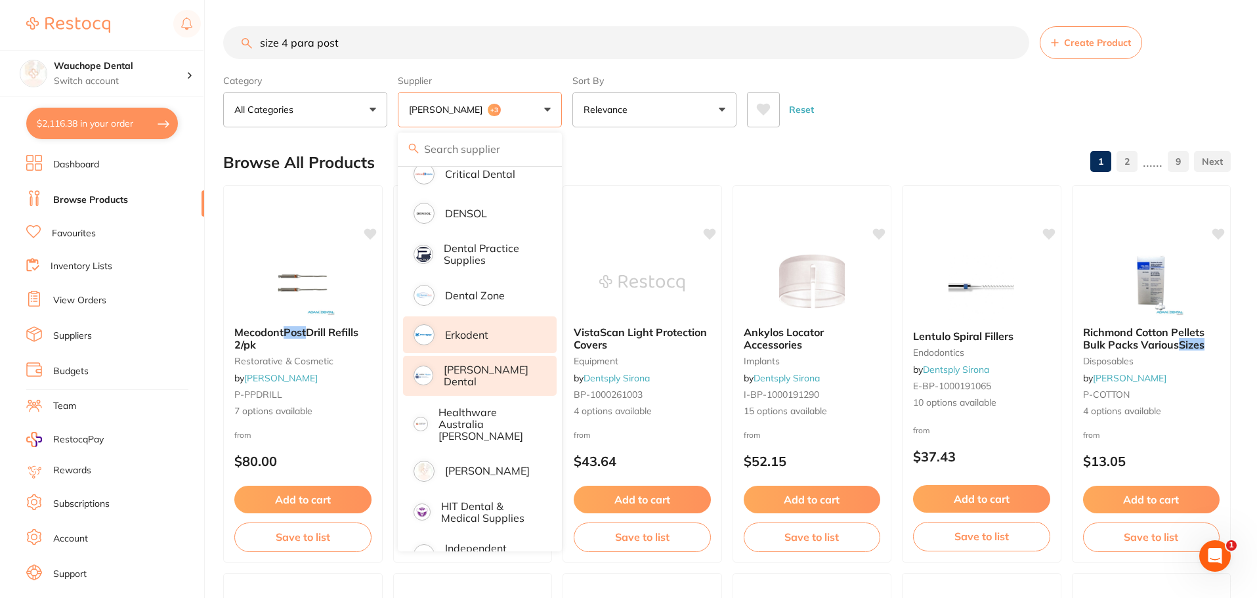
click at [497, 372] on p "[PERSON_NAME] Dental" at bounding box center [491, 376] width 95 height 24
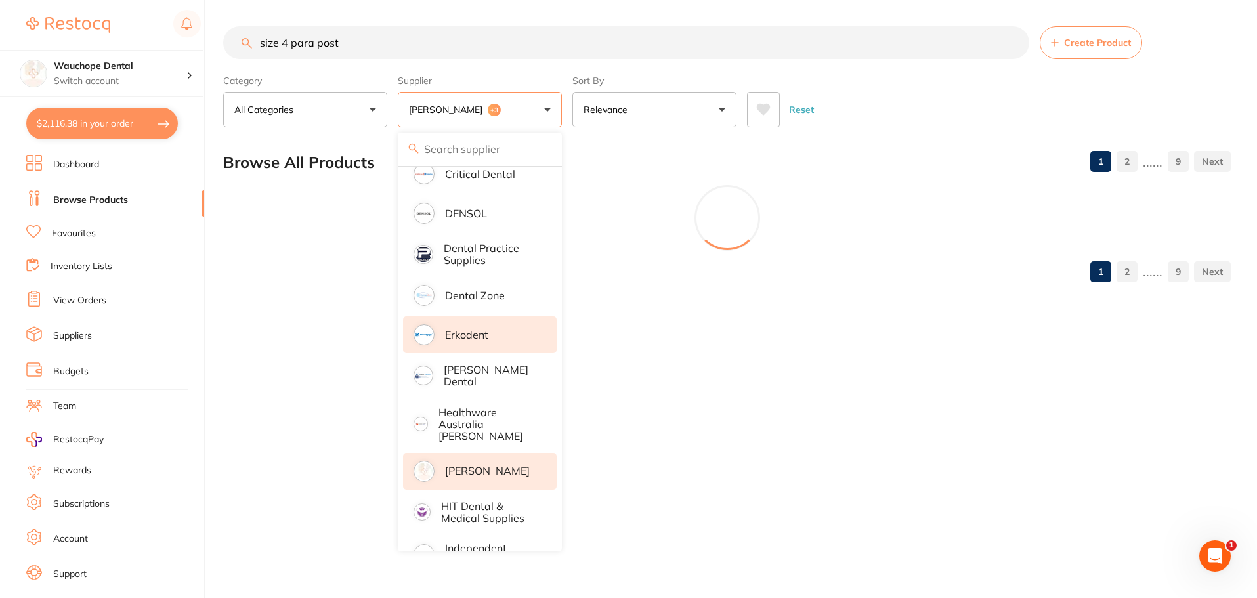
click at [486, 465] on p "[PERSON_NAME]" at bounding box center [487, 471] width 85 height 12
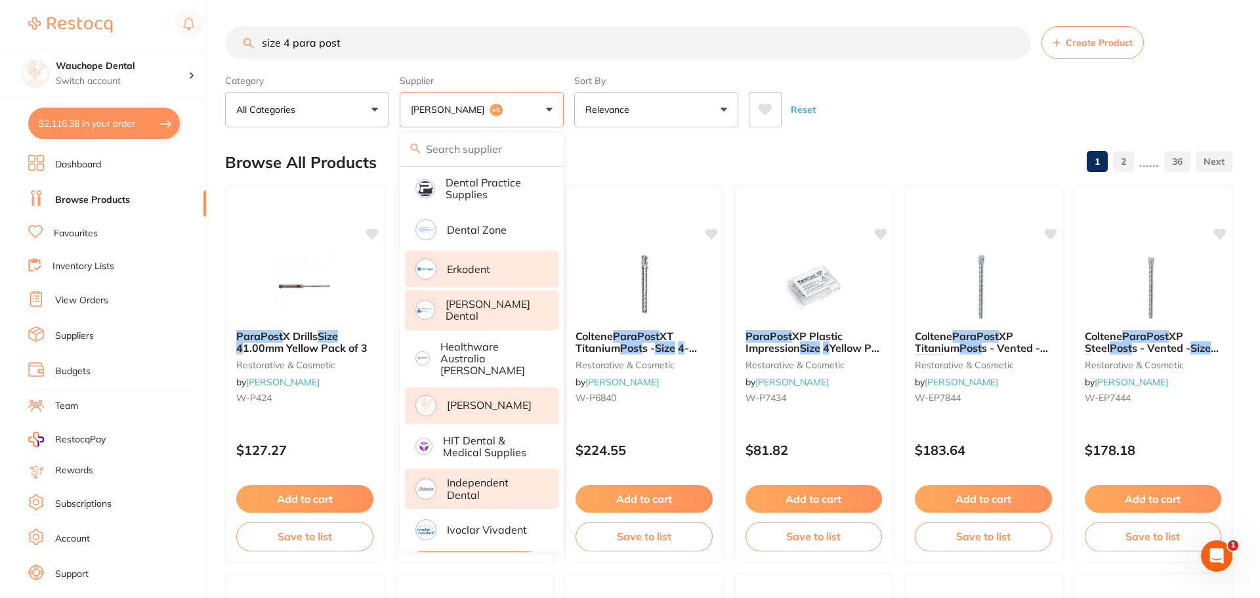
scroll to position [0, 0]
click at [478, 476] on p "Independent Dental" at bounding box center [491, 488] width 93 height 24
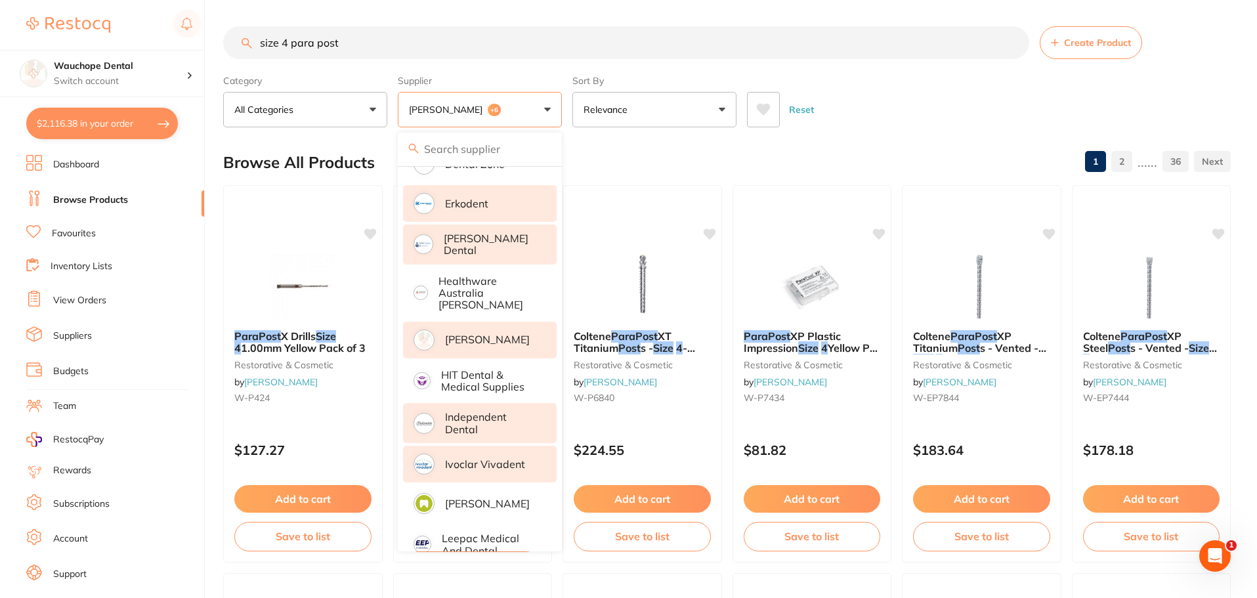
click at [474, 458] on p "Ivoclar Vivadent" at bounding box center [485, 464] width 80 height 12
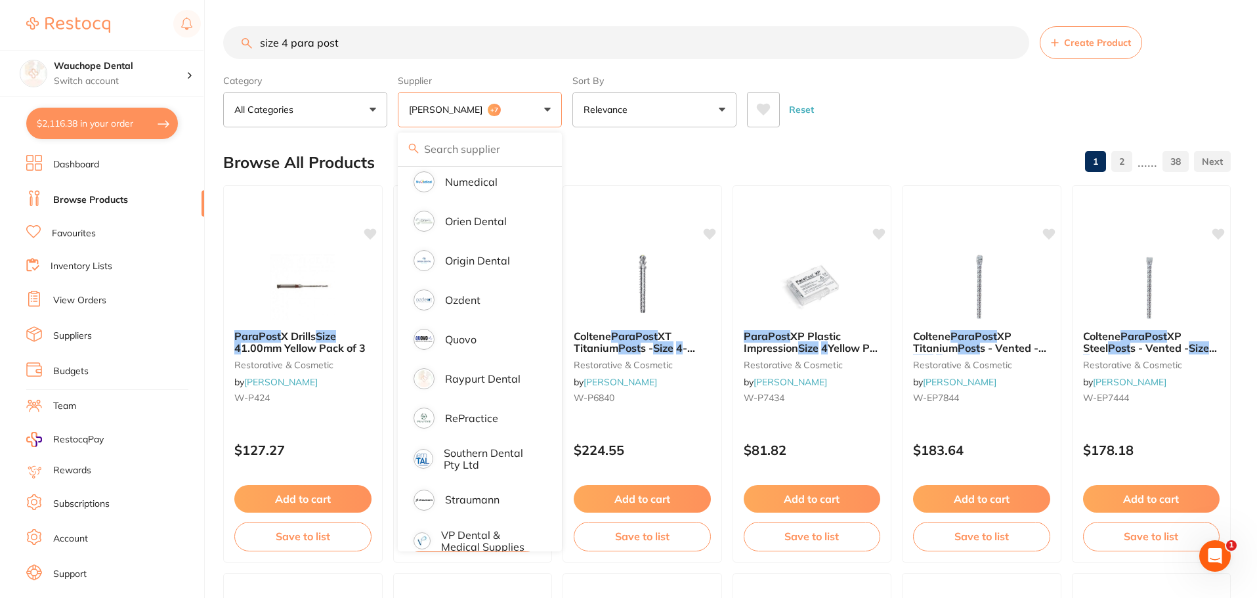
scroll to position [993, 0]
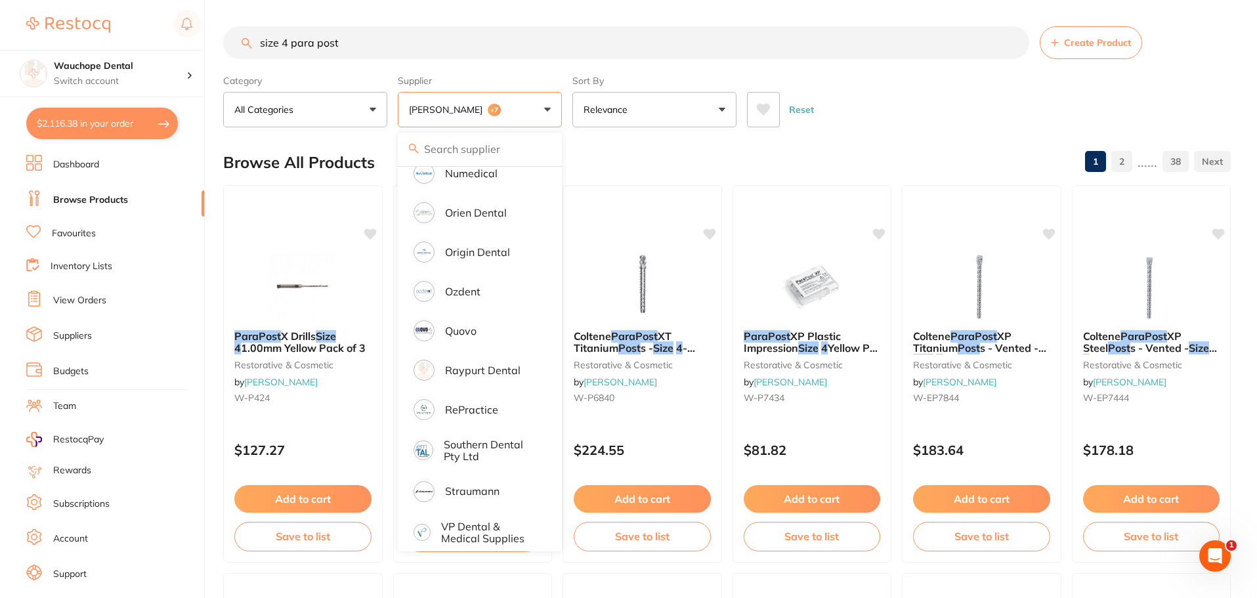
click at [582, 165] on div "Browse All Products 1 2 ...... 38" at bounding box center [726, 162] width 1007 height 44
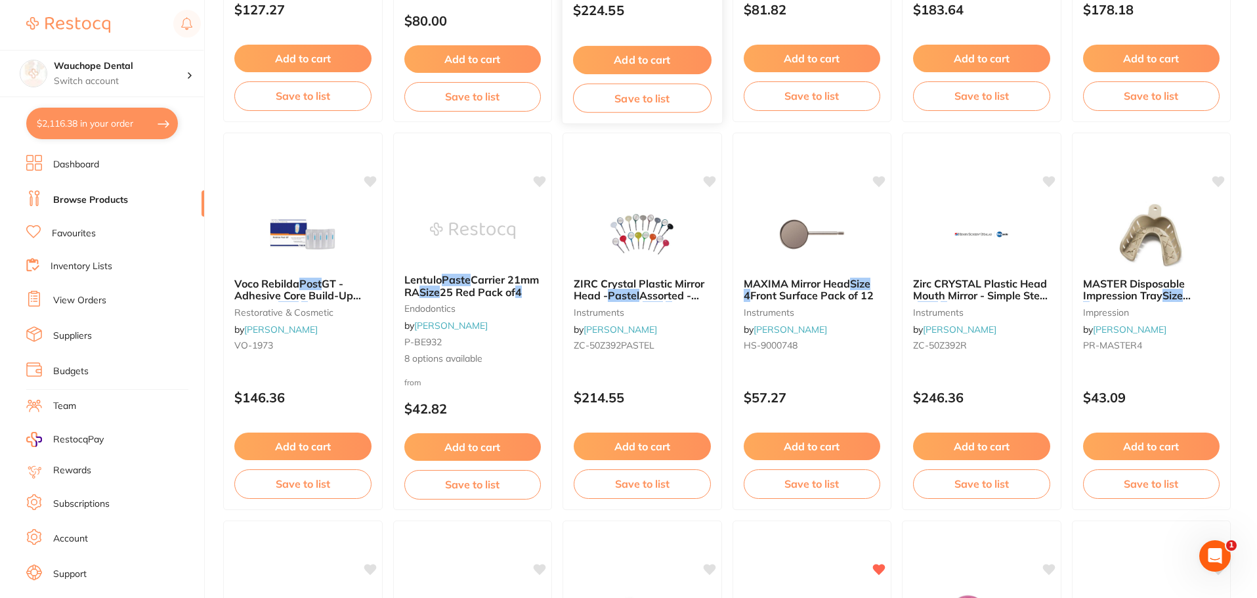
scroll to position [656, 0]
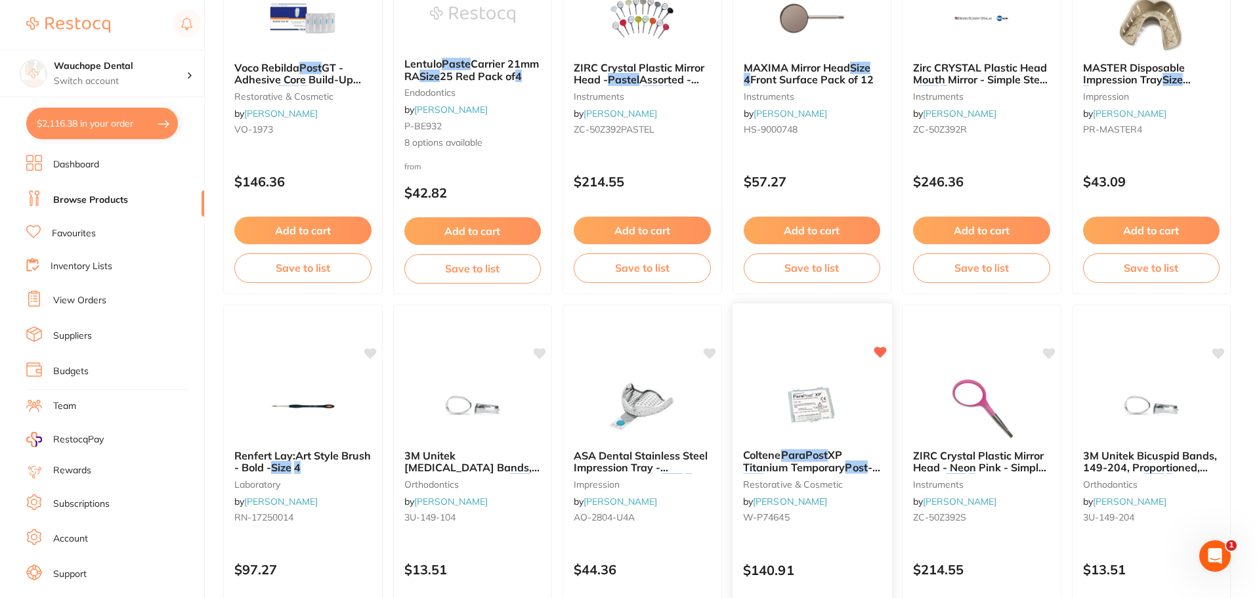
click at [795, 360] on div "Coltene ParaPost XP Titanium Temporary Post - Size 4.5 - Blue , 20-Pack restora…" at bounding box center [811, 493] width 161 height 381
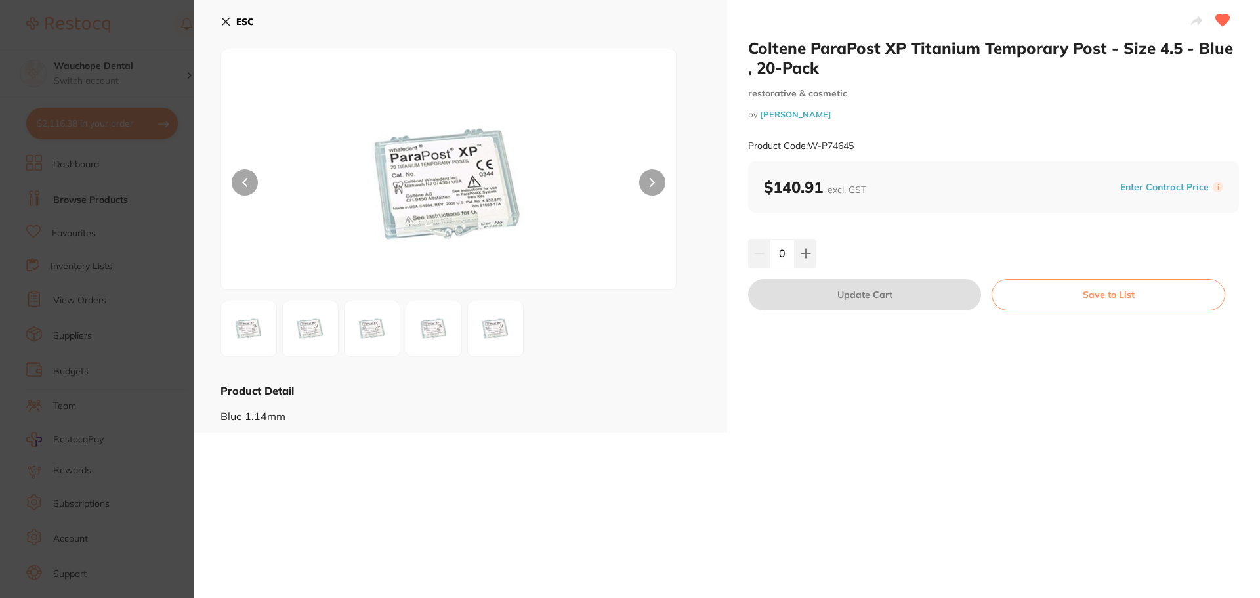
click at [650, 180] on icon at bounding box center [652, 182] width 5 height 9
click at [111, 170] on section "Coltene ParaPost XP Titanium Temporary Post - Size 4.5 - Blue , 20-Pack restora…" at bounding box center [630, 299] width 1260 height 598
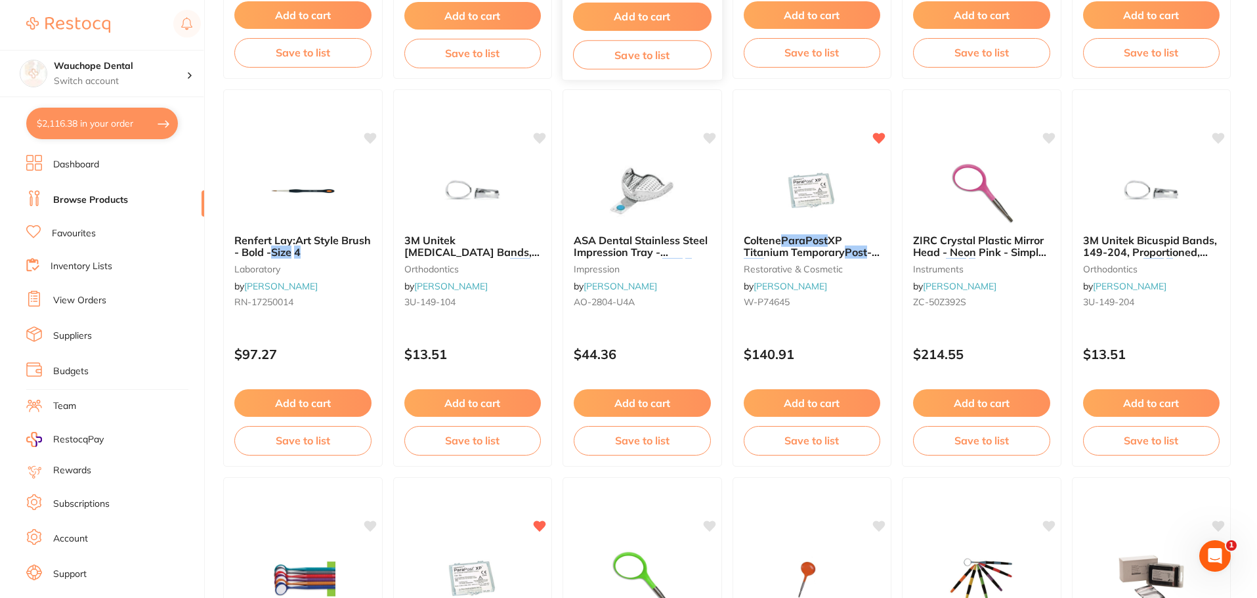
scroll to position [1050, 0]
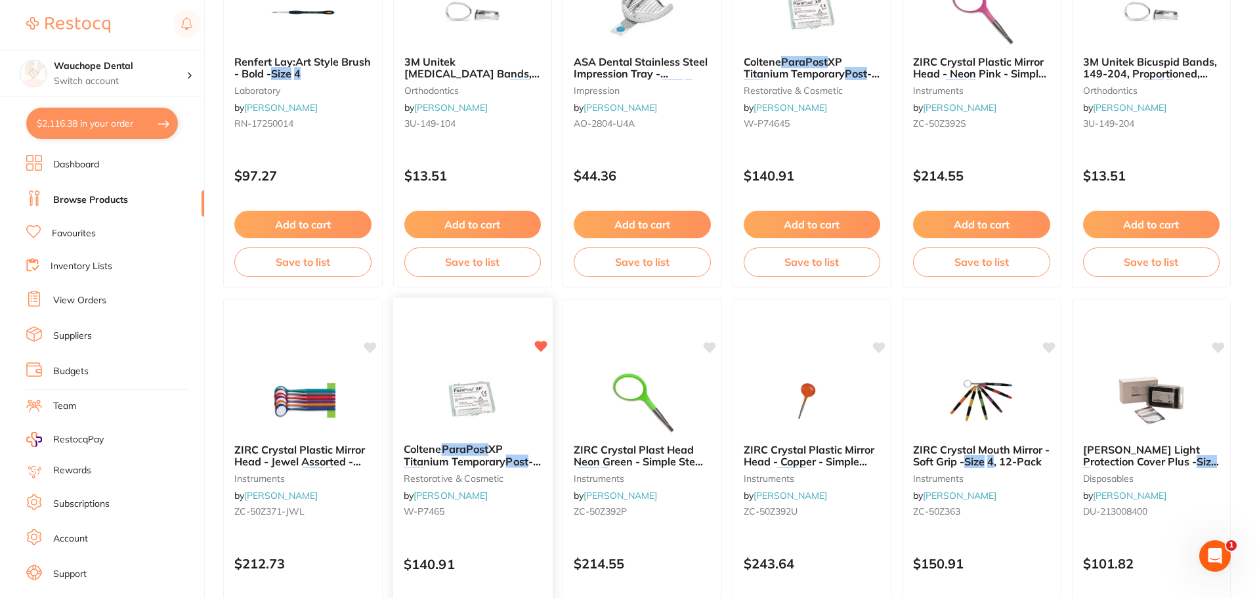
click at [468, 358] on div "Coltene ParaPost XP Titanium Temporary Post - Size 5 - Red , 20-Pack restorativ…" at bounding box center [472, 487] width 161 height 381
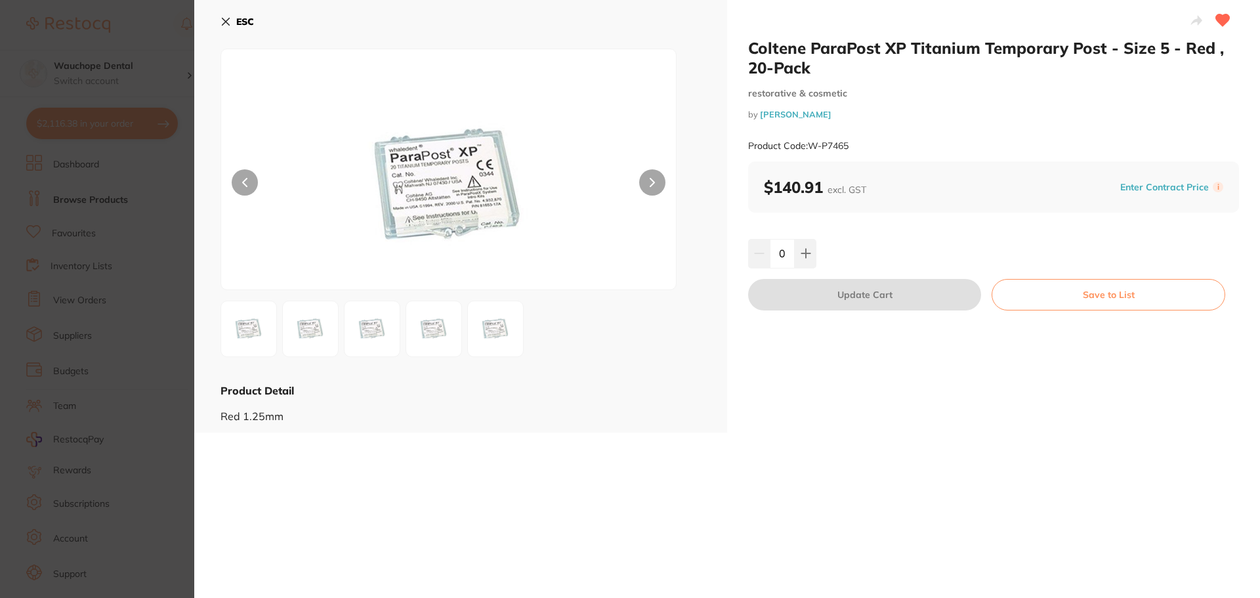
click at [79, 199] on section "Coltene ParaPost XP Titanium Temporary Post - Size 5 - Red , 20-Pack restorativ…" at bounding box center [630, 299] width 1260 height 598
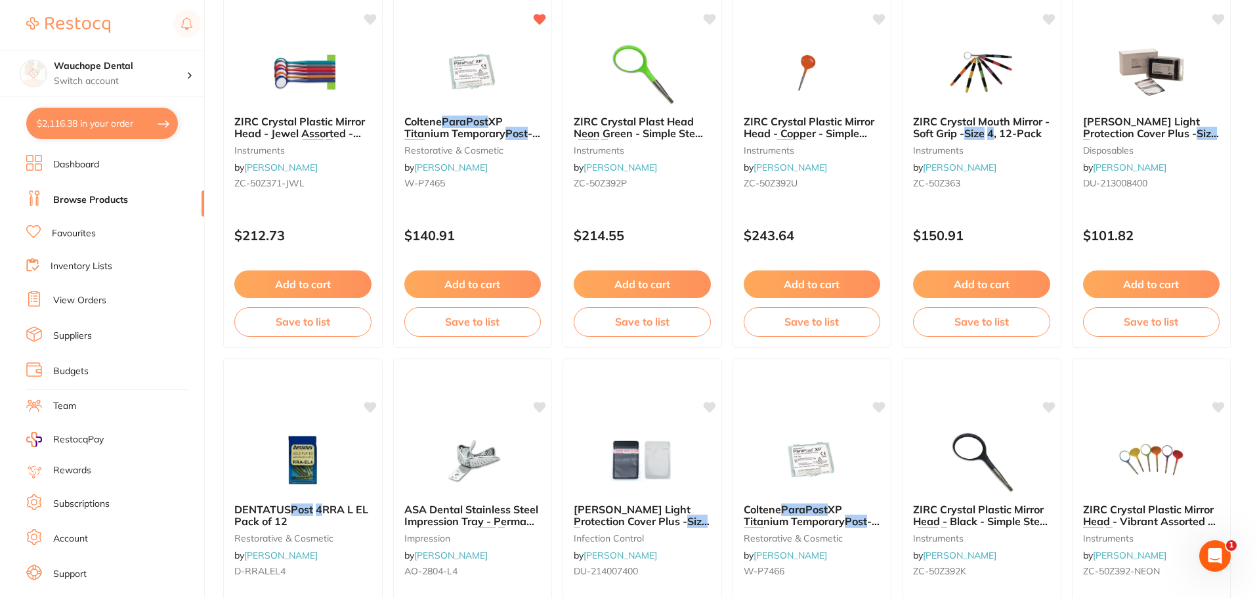
scroll to position [1444, 0]
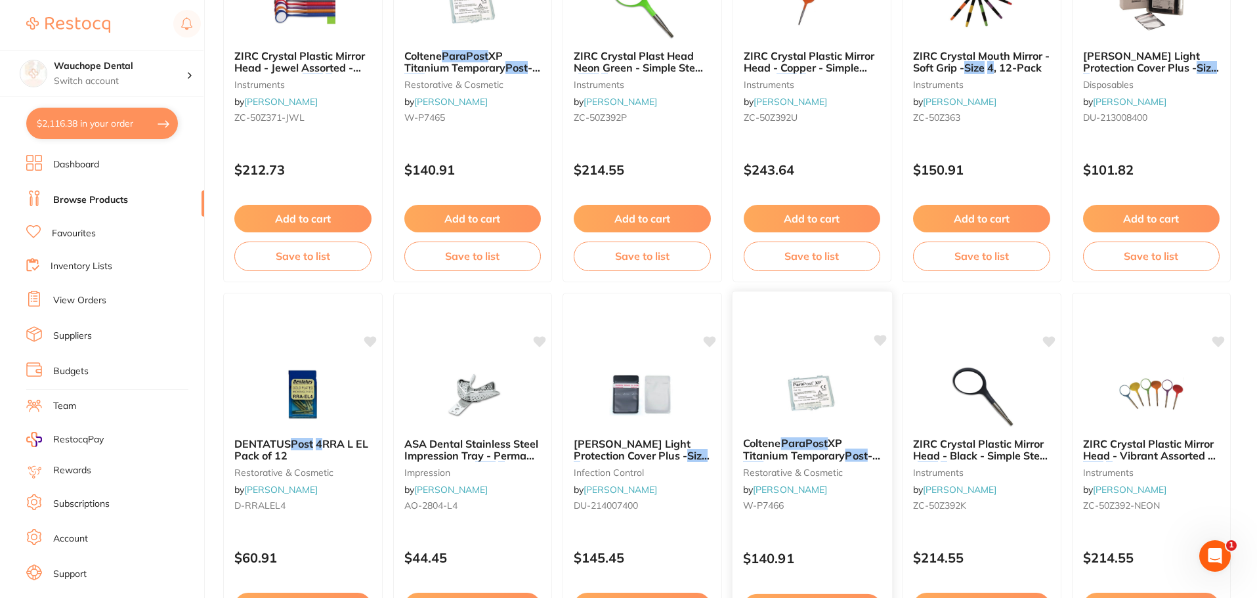
click at [799, 349] on div "Coltene ParaPost XP Titanium Temporary Post - Size 6 - Black , 20-Pack restorat…" at bounding box center [811, 481] width 161 height 381
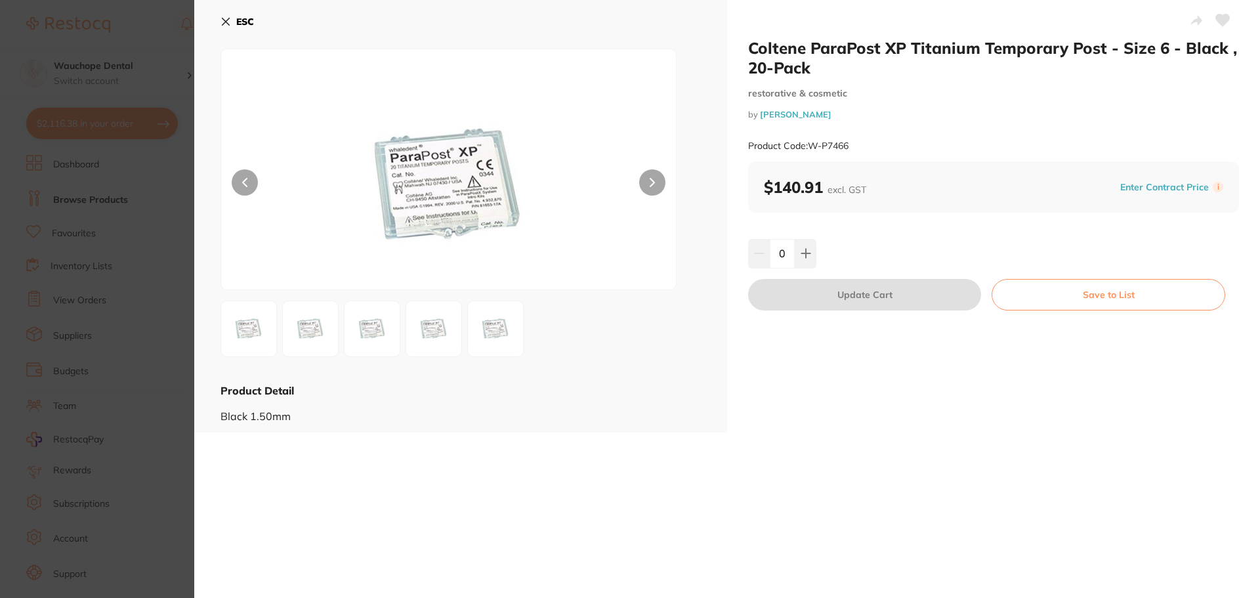
click at [130, 254] on section "Coltene ParaPost XP Titanium Temporary Post - Size 6 - Black , 20-Pack restorat…" at bounding box center [630, 299] width 1260 height 598
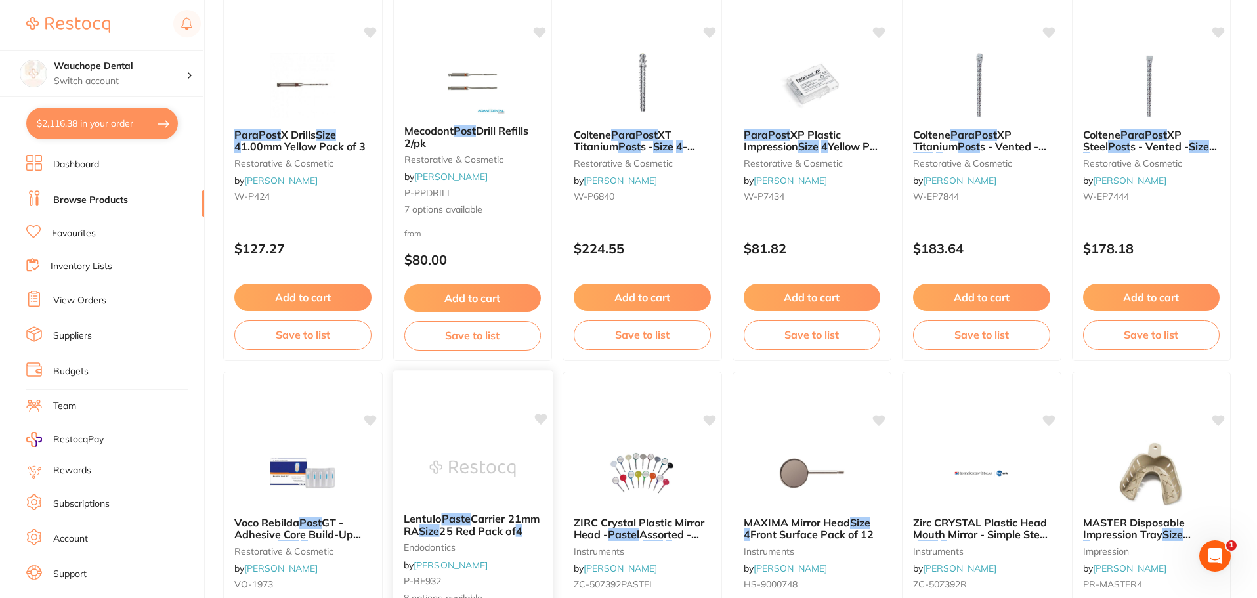
scroll to position [197, 0]
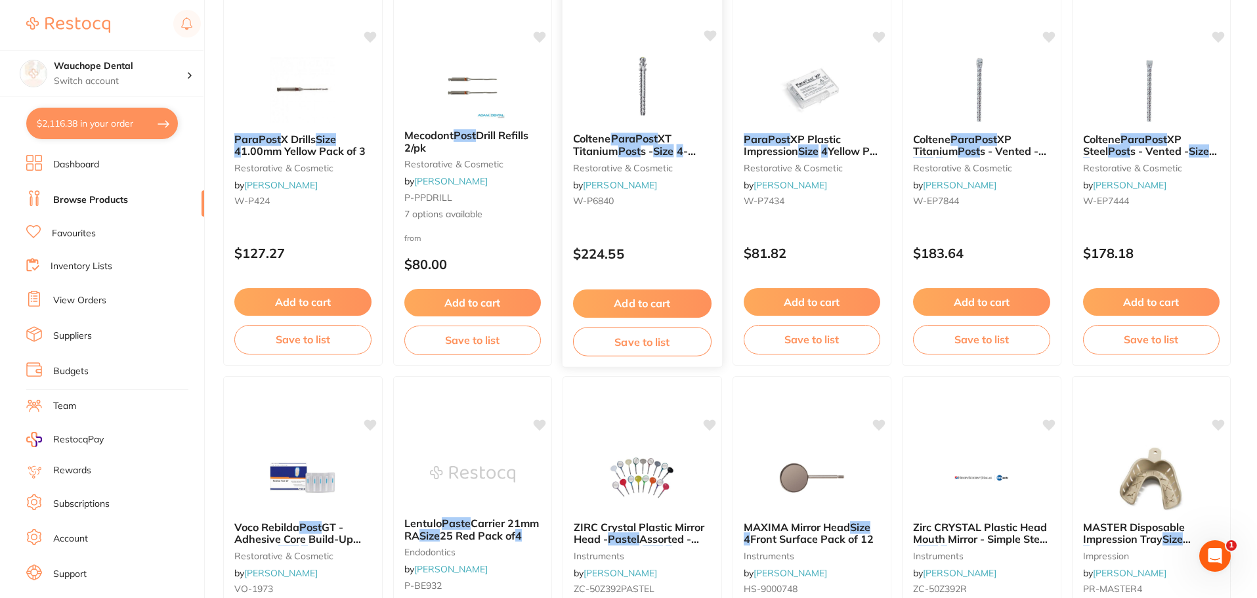
click at [643, 112] on img at bounding box center [642, 89] width 86 height 66
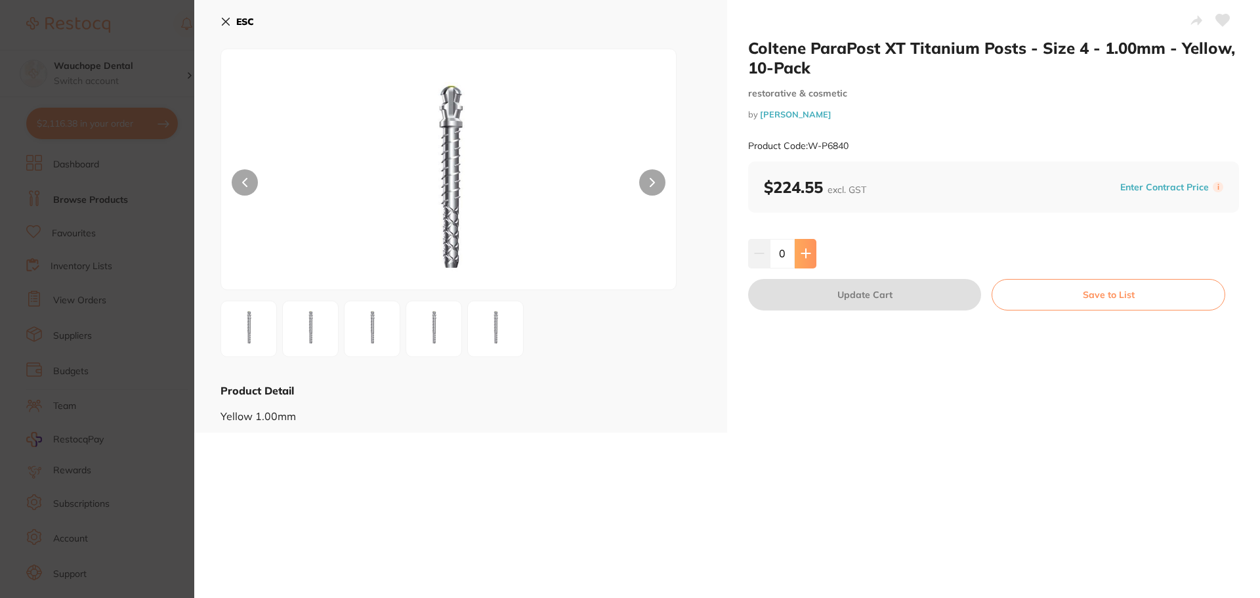
click at [809, 257] on icon at bounding box center [806, 253] width 11 height 11
type input "1"
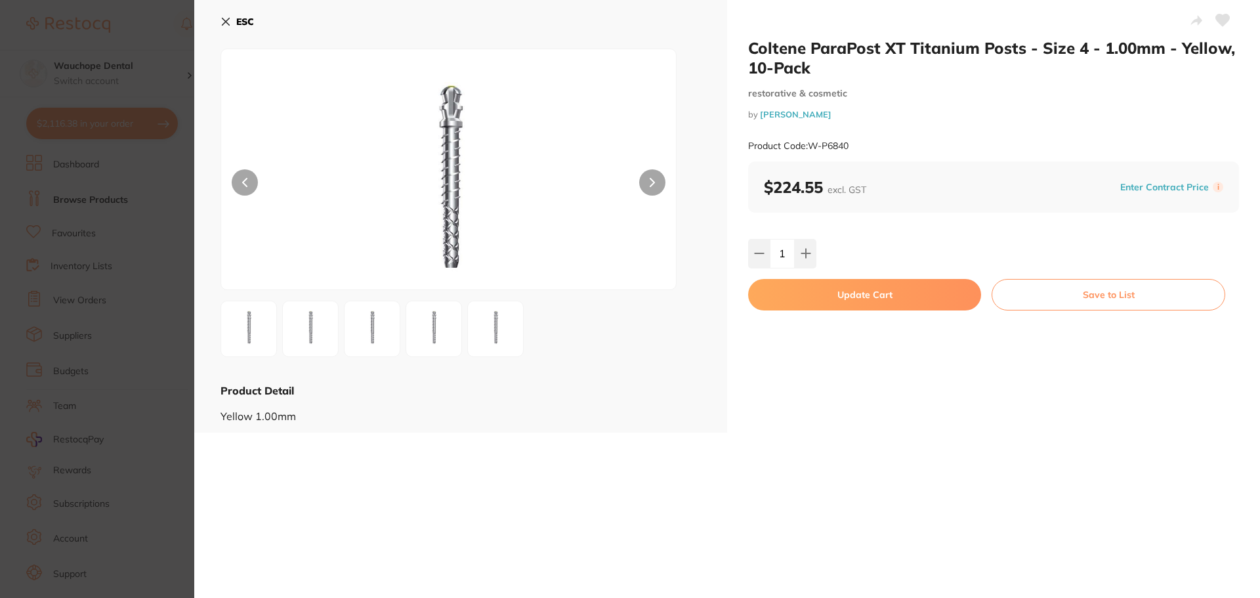
click at [1227, 19] on button at bounding box center [1222, 21] width 33 height 33
click at [931, 289] on button "Update Cart" at bounding box center [864, 295] width 233 height 32
checkbox input "false"
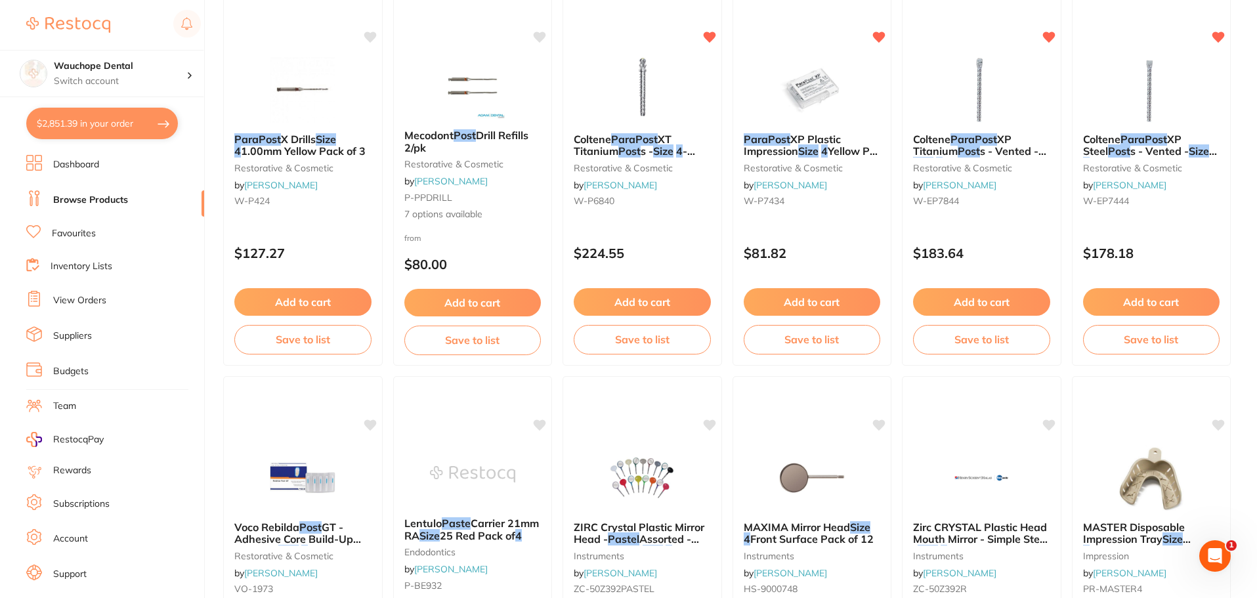
scroll to position [20, 0]
